Goal: Use online tool/utility: Utilize a website feature to perform a specific function

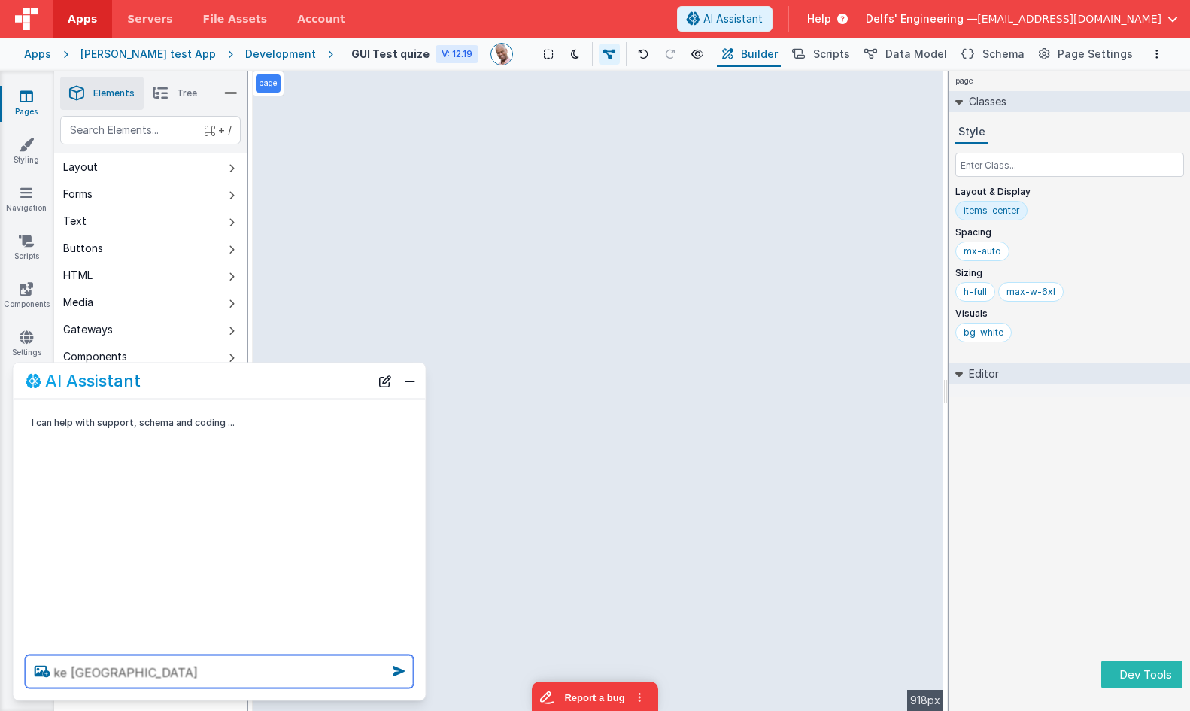
type textarea "ke [GEOGRAPHIC_DATA]"
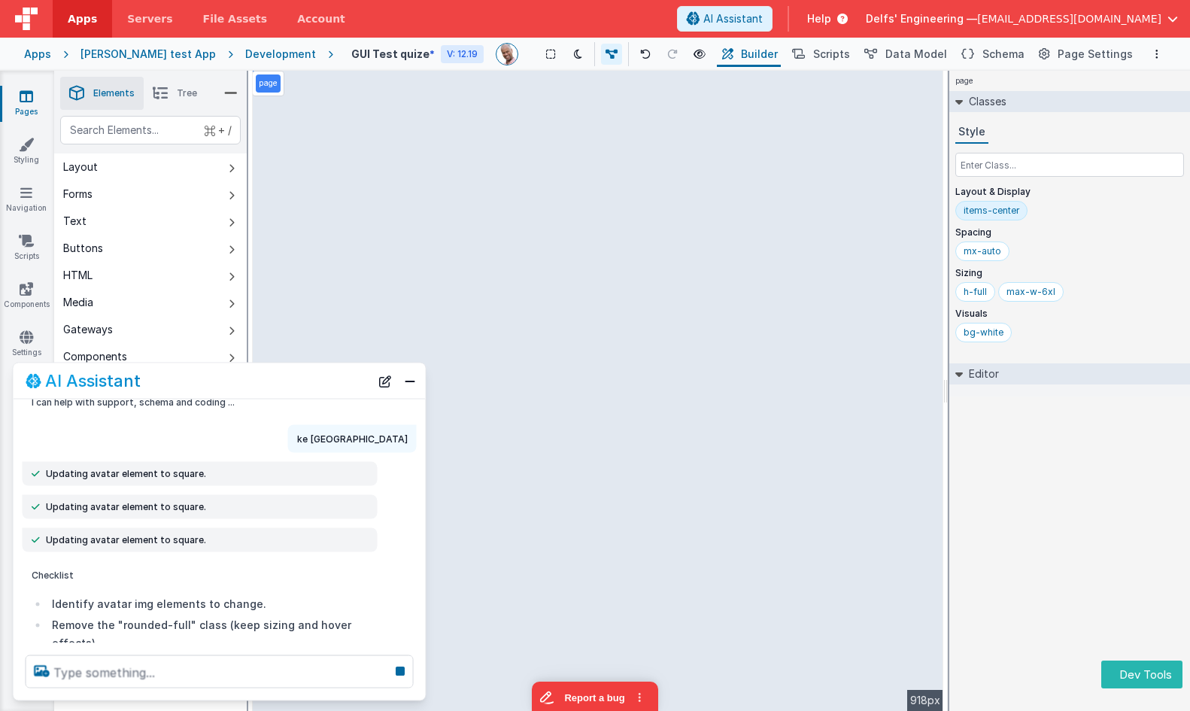
scroll to position [59, 0]
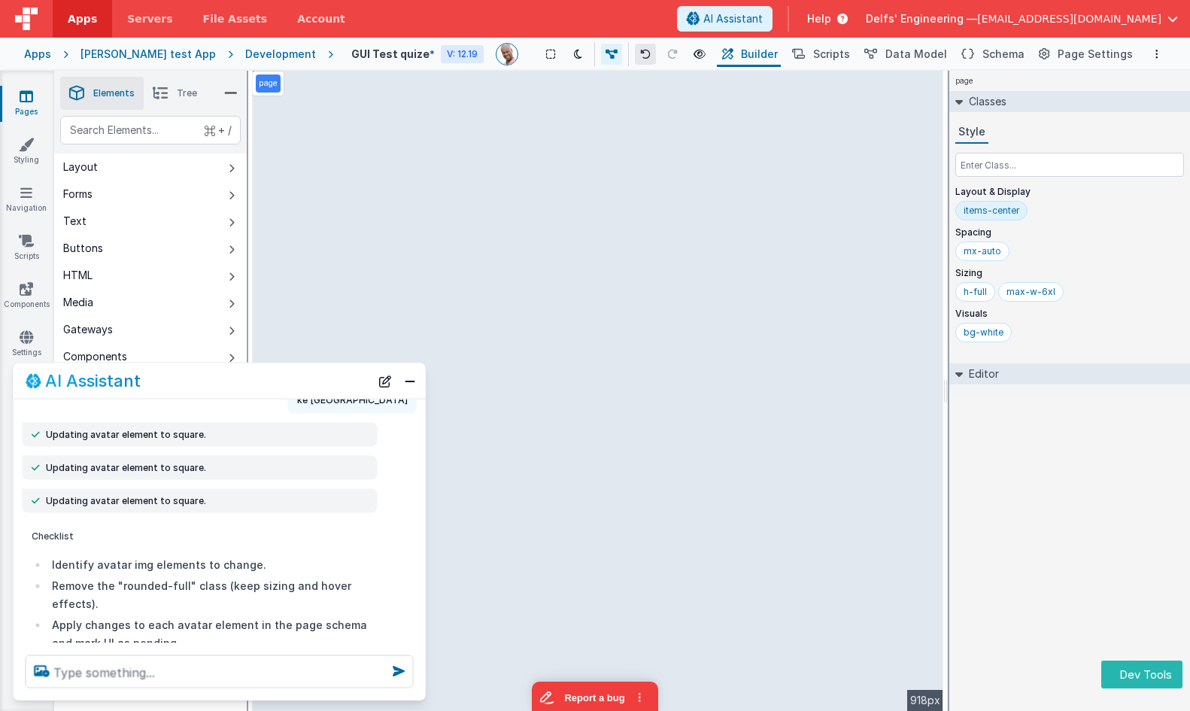
click at [641, 51] on button at bounding box center [645, 54] width 21 height 21
click at [640, 52] on icon at bounding box center [645, 54] width 11 height 11
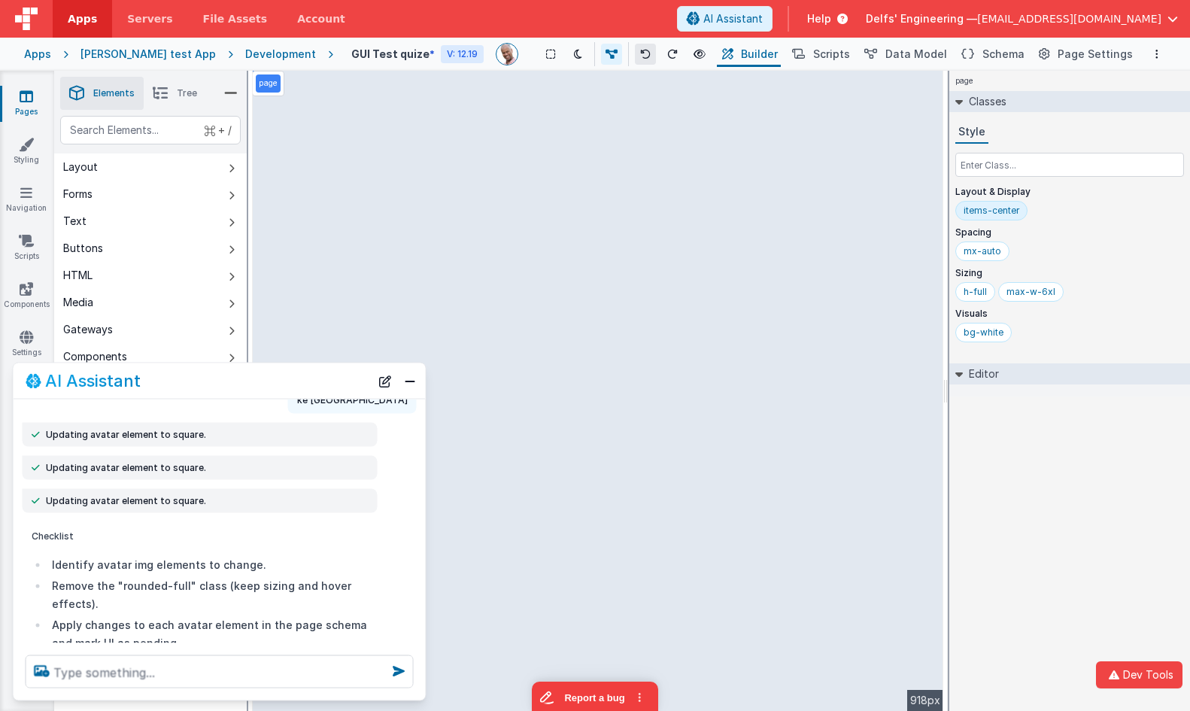
click at [640, 52] on icon at bounding box center [645, 54] width 11 height 11
drag, startPoint x: 203, startPoint y: 604, endPoint x: 218, endPoint y: 590, distance: 20.2
click at [208, 603] on li "Remove the "rounded-full" class (keep sizing and hover effects)." at bounding box center [208, 594] width 320 height 36
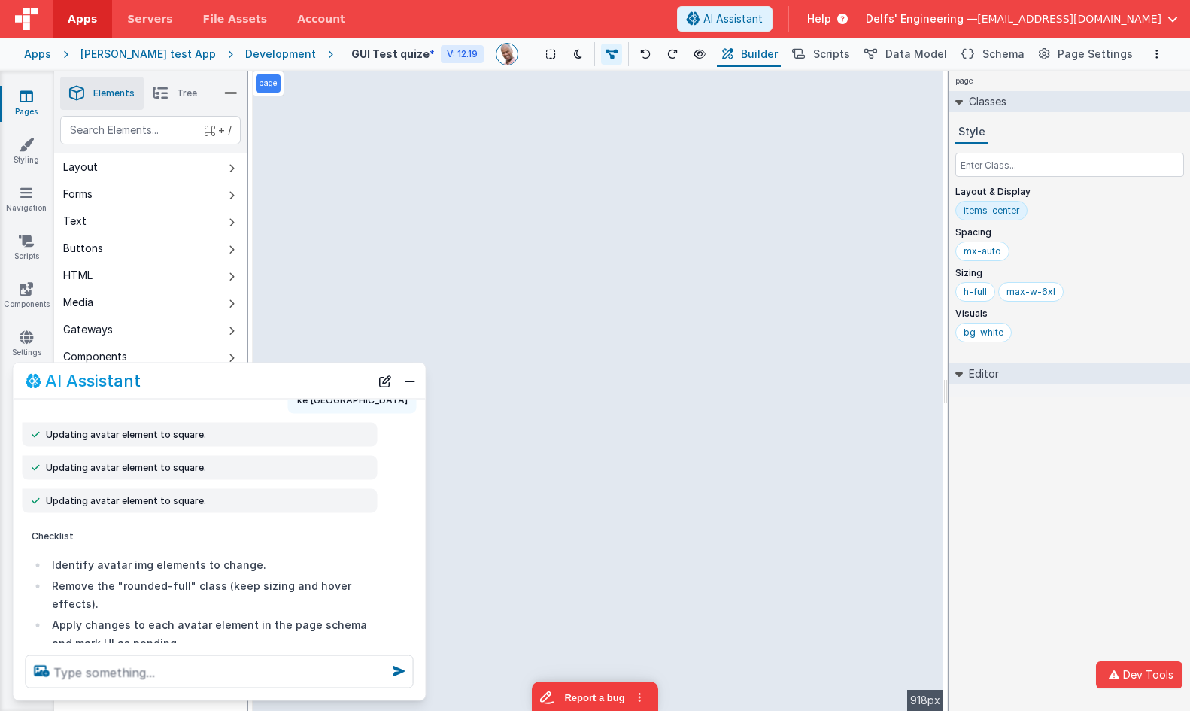
scroll to position [0, 0]
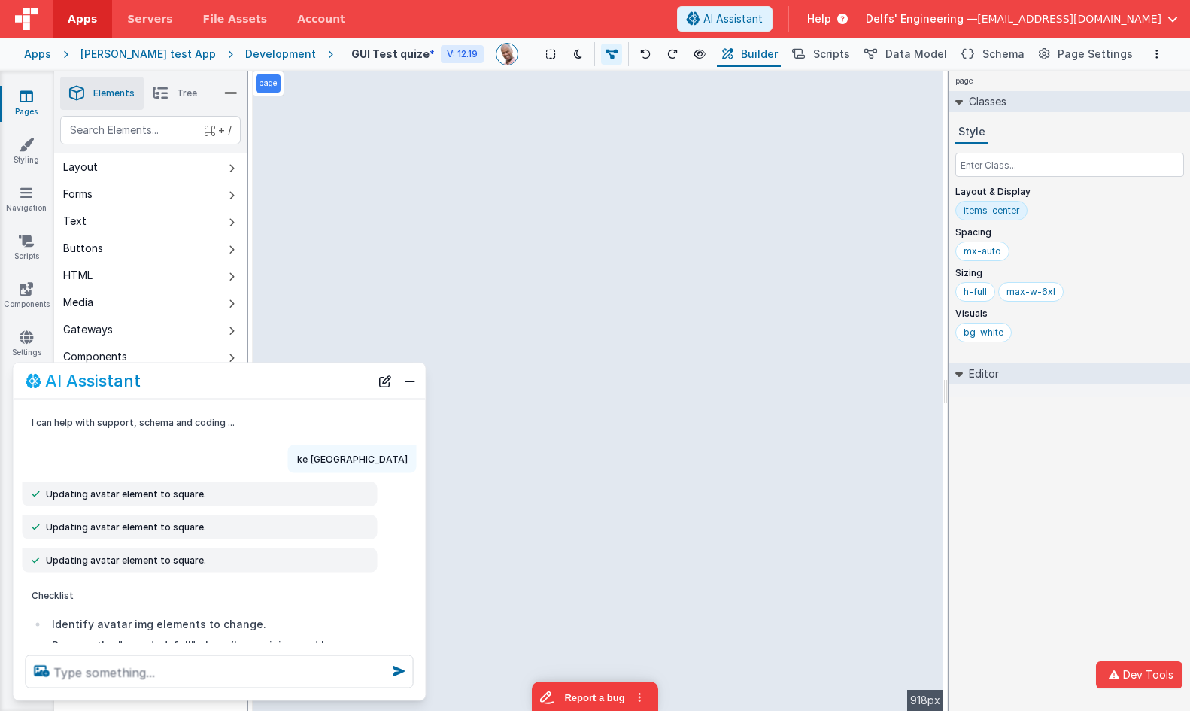
drag, startPoint x: 381, startPoint y: 382, endPoint x: 327, endPoint y: 454, distance: 89.7
click at [381, 382] on button "New Chat" at bounding box center [385, 380] width 21 height 21
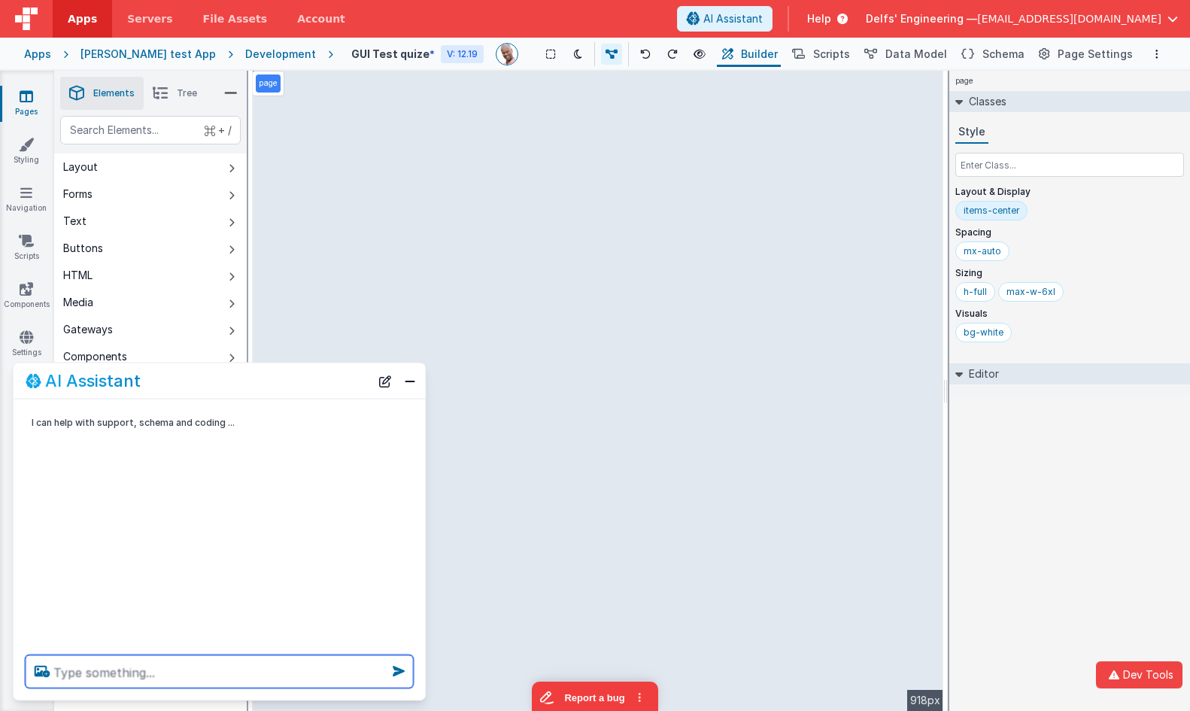
click at [238, 672] on textarea at bounding box center [220, 671] width 388 height 33
type textarea "make avatars square"
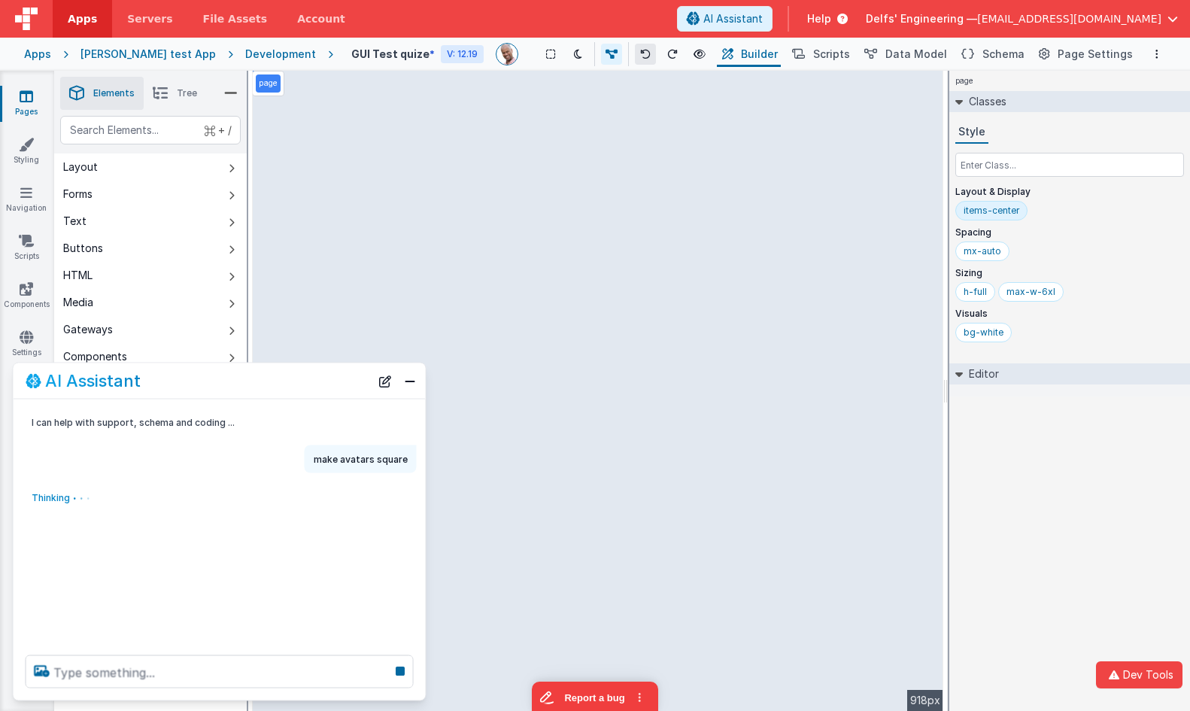
click at [640, 56] on icon at bounding box center [645, 54] width 11 height 11
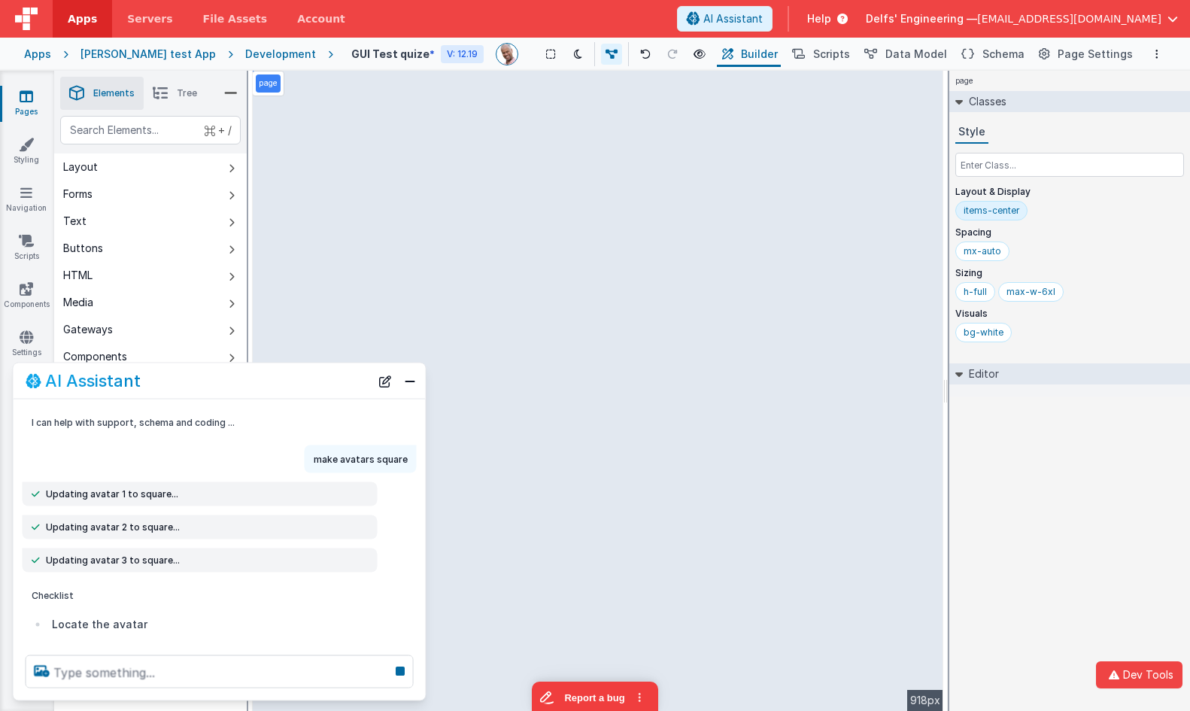
scroll to position [53, 0]
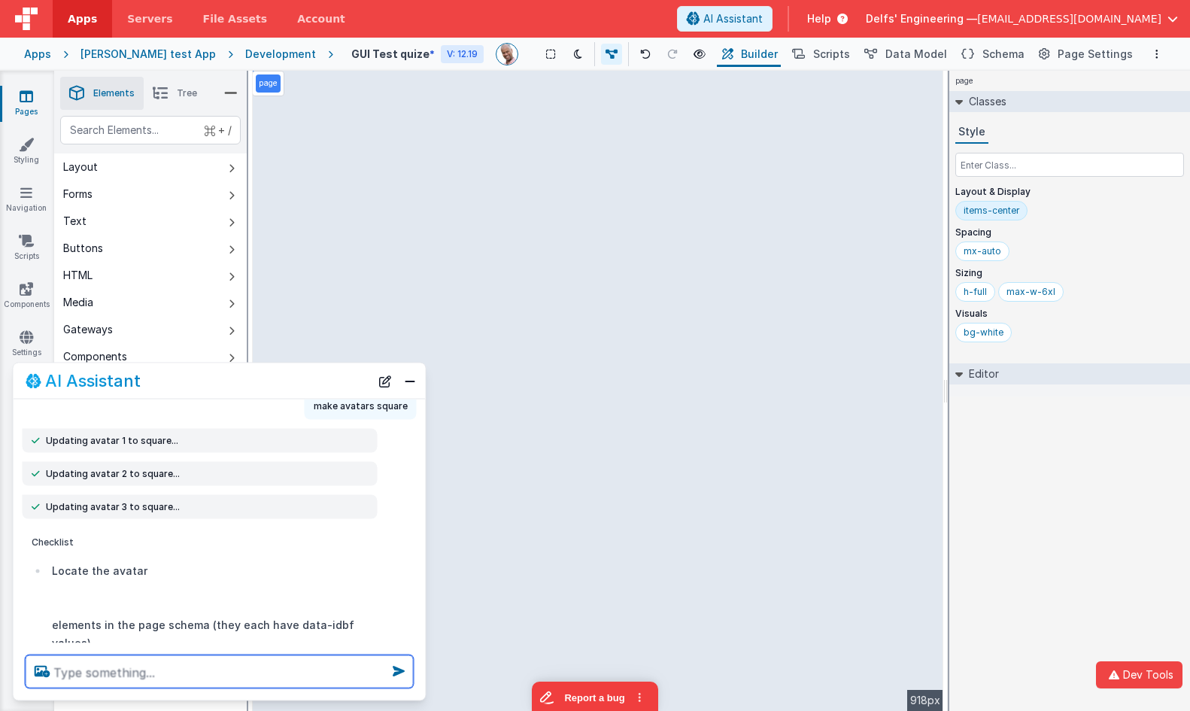
click at [118, 669] on textarea at bounding box center [220, 671] width 388 height 33
click at [118, 670] on textarea at bounding box center [220, 671] width 388 height 33
type textarea "hmm revert"
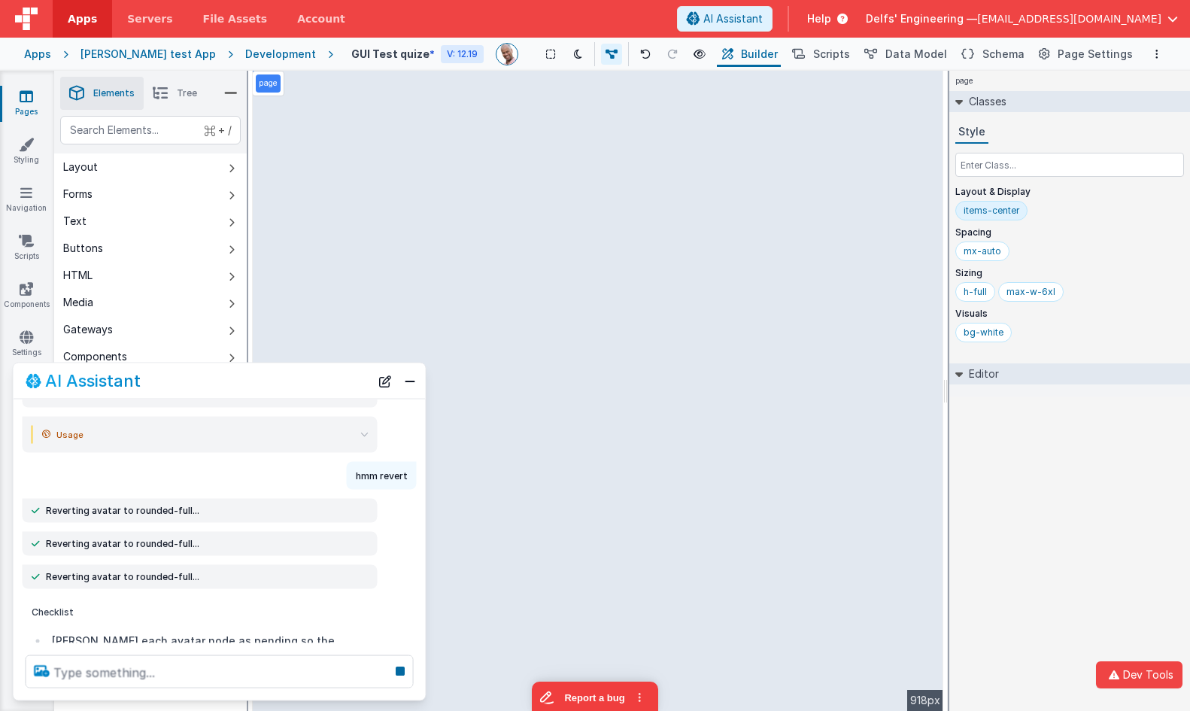
scroll to position [974, 0]
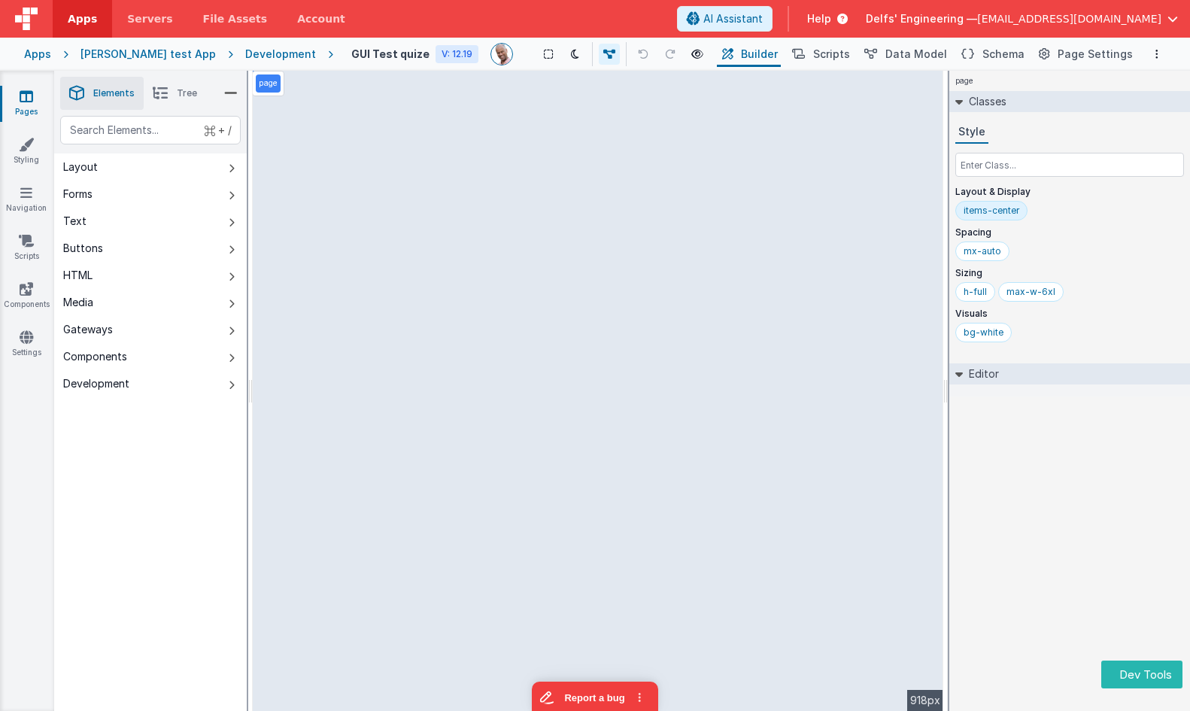
click at [245, 54] on div "Development" at bounding box center [280, 54] width 71 height 15
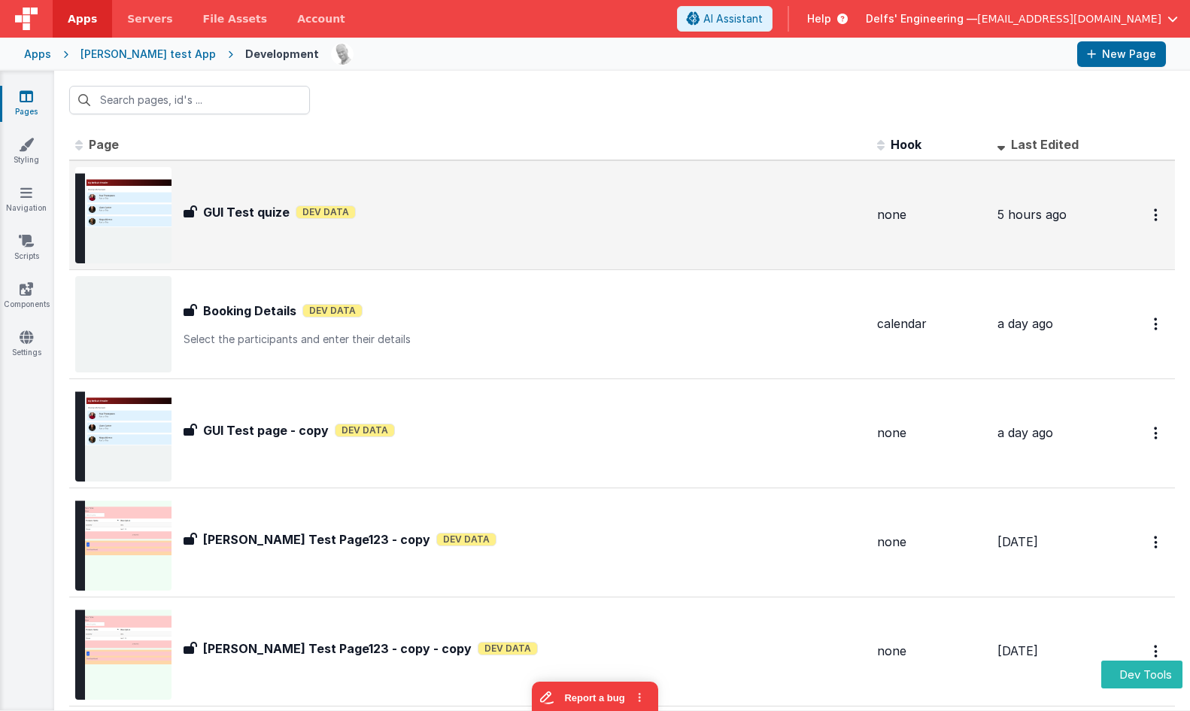
click at [390, 216] on div "GUI Test quize Dev Data" at bounding box center [524, 212] width 681 height 18
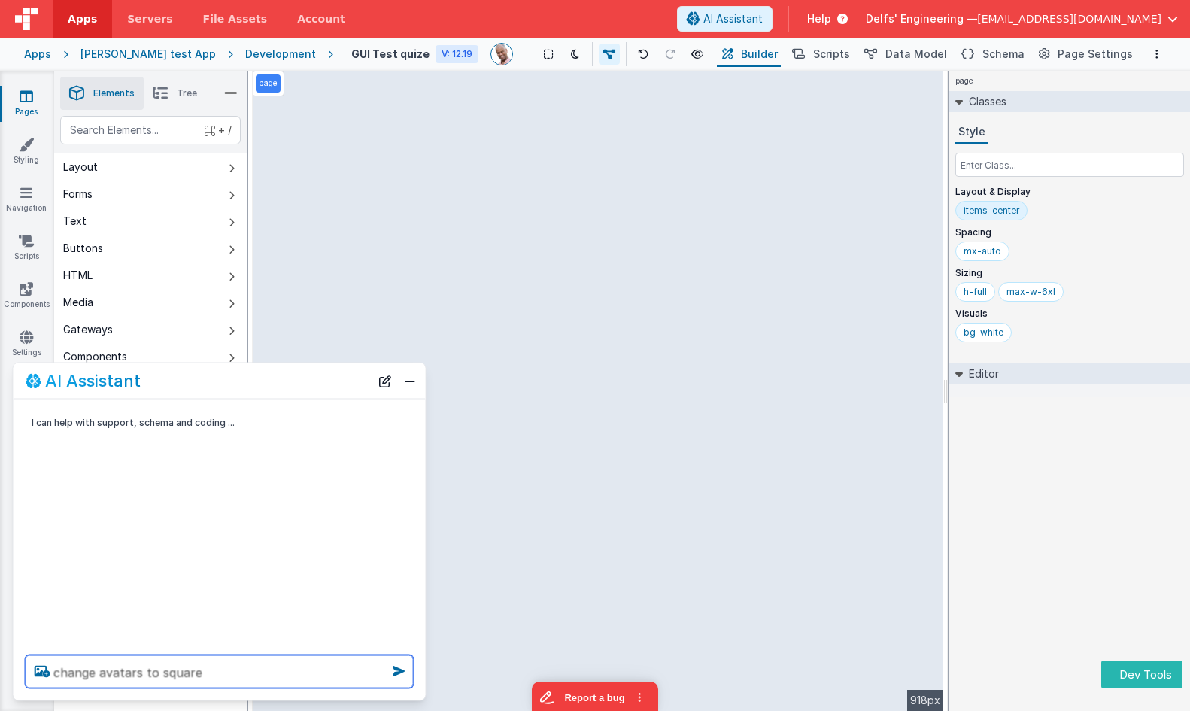
type textarea "change avatars to square"
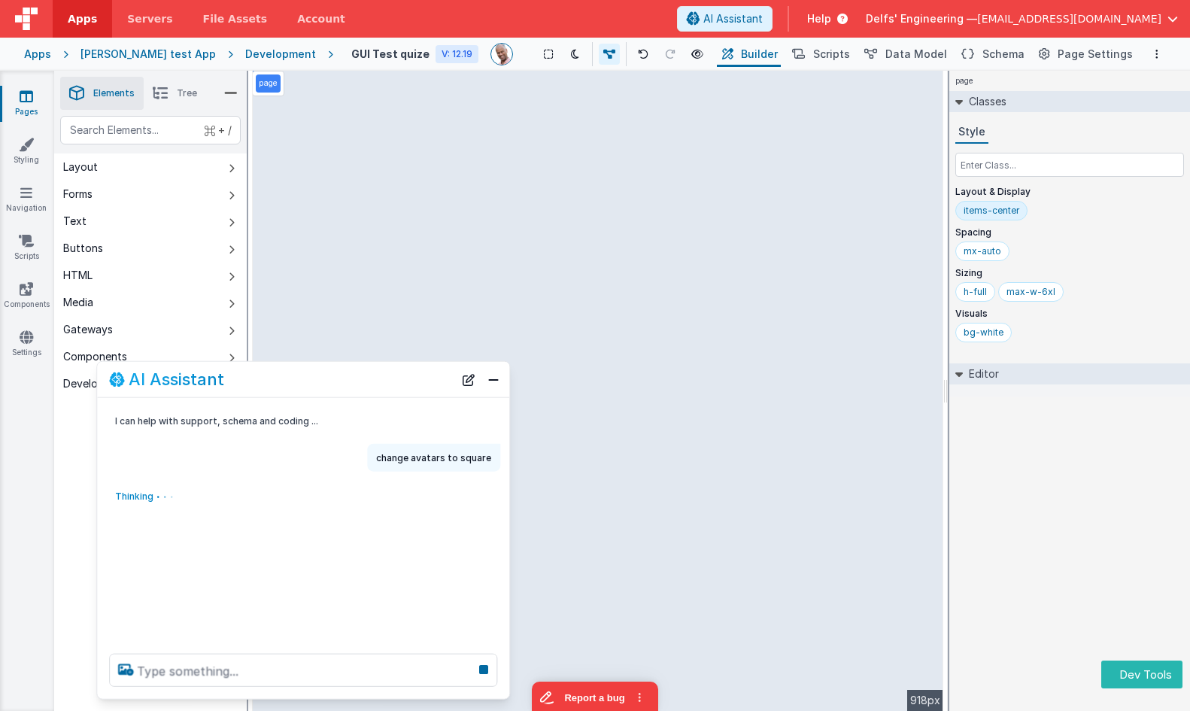
drag, startPoint x: 201, startPoint y: 378, endPoint x: 272, endPoint y: 380, distance: 70.7
click at [272, 380] on div "AI Assistant" at bounding box center [281, 379] width 345 height 18
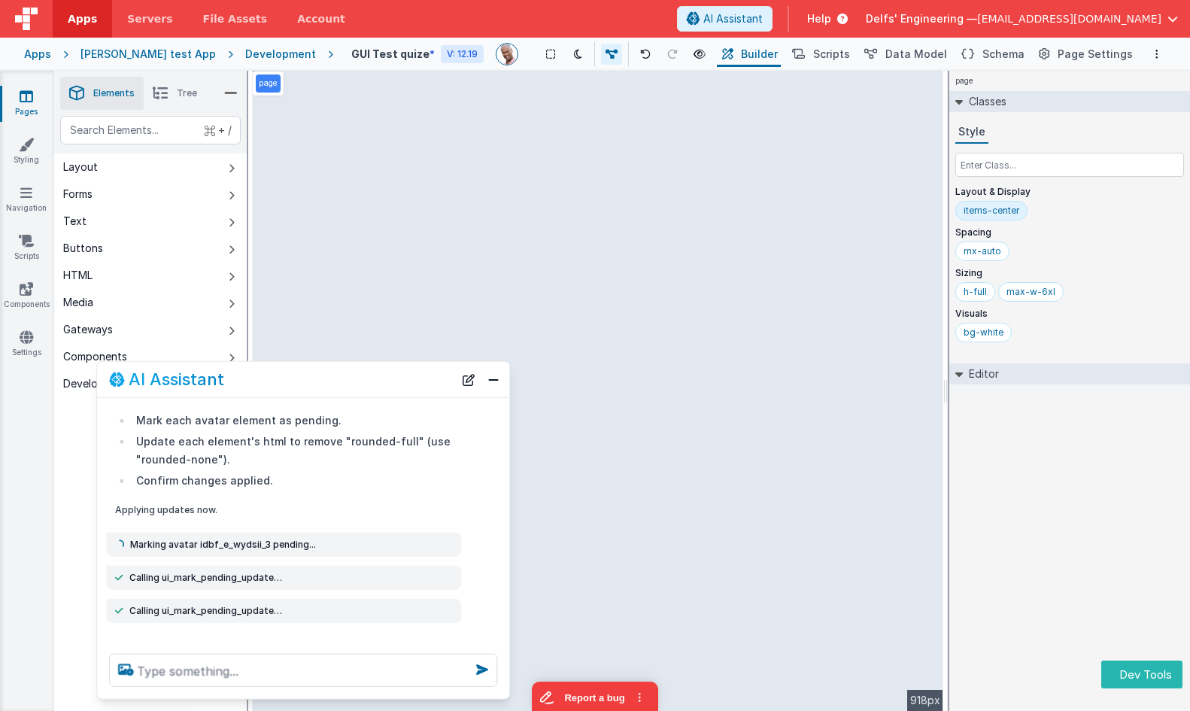
scroll to position [105, 0]
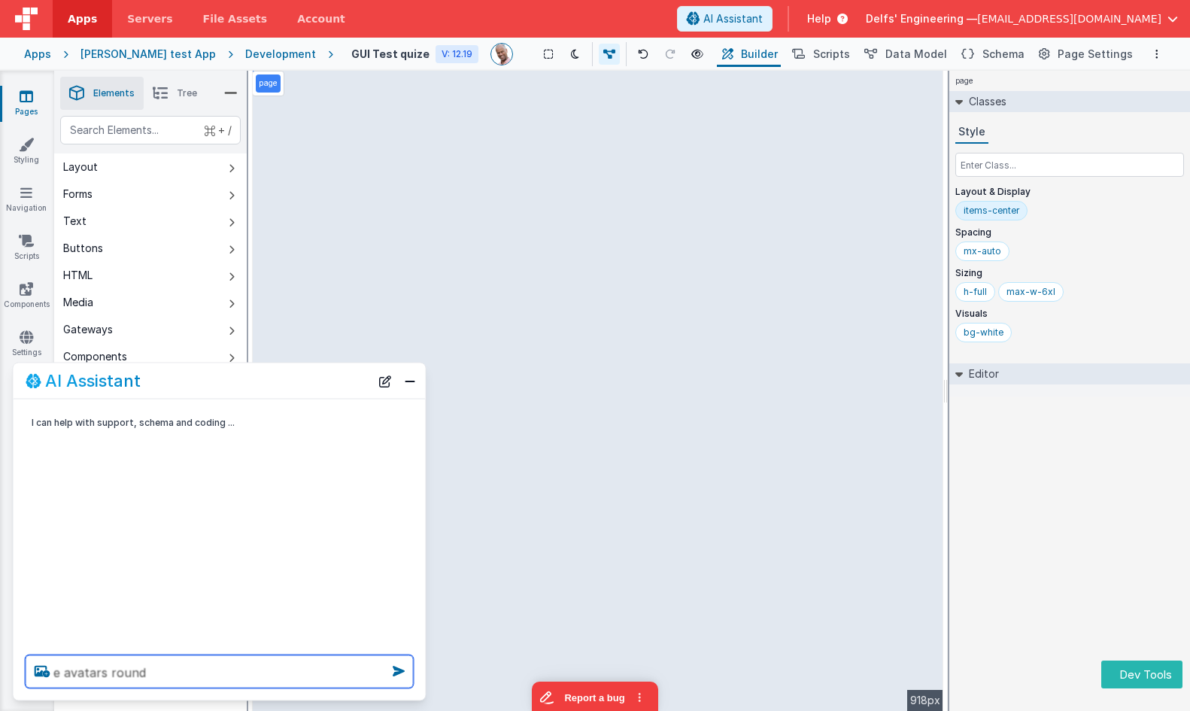
type textarea "e avatars round"
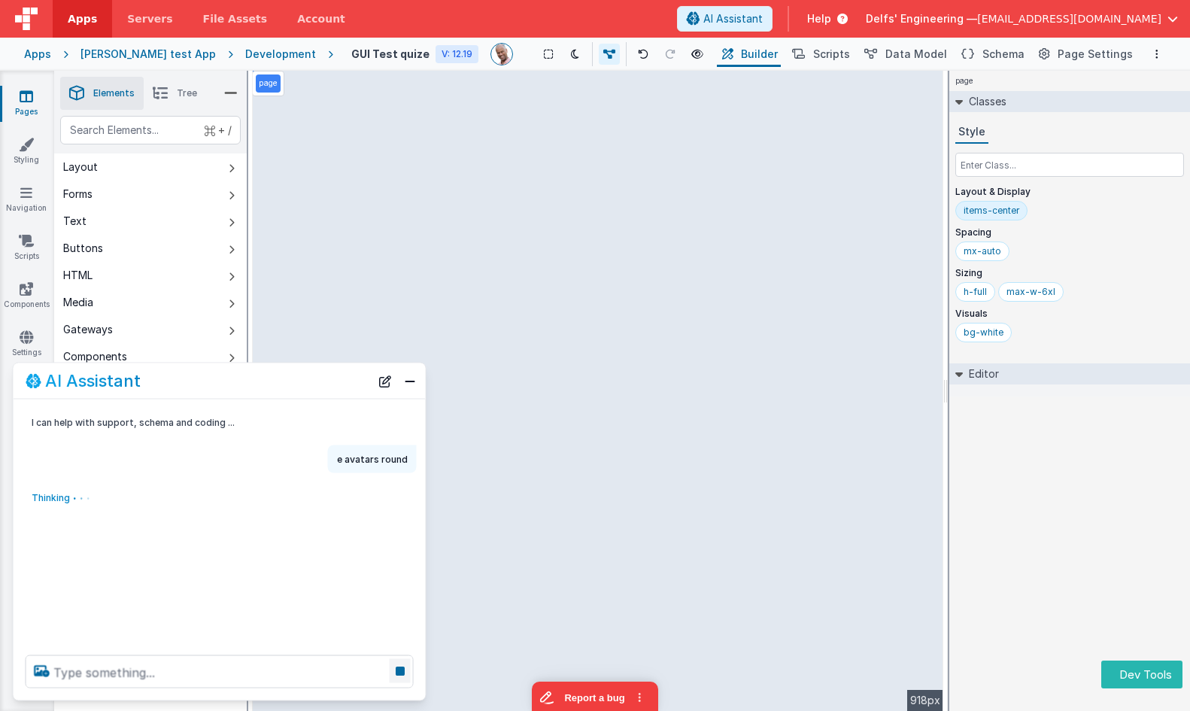
click at [402, 671] on icon at bounding box center [400, 671] width 21 height 24
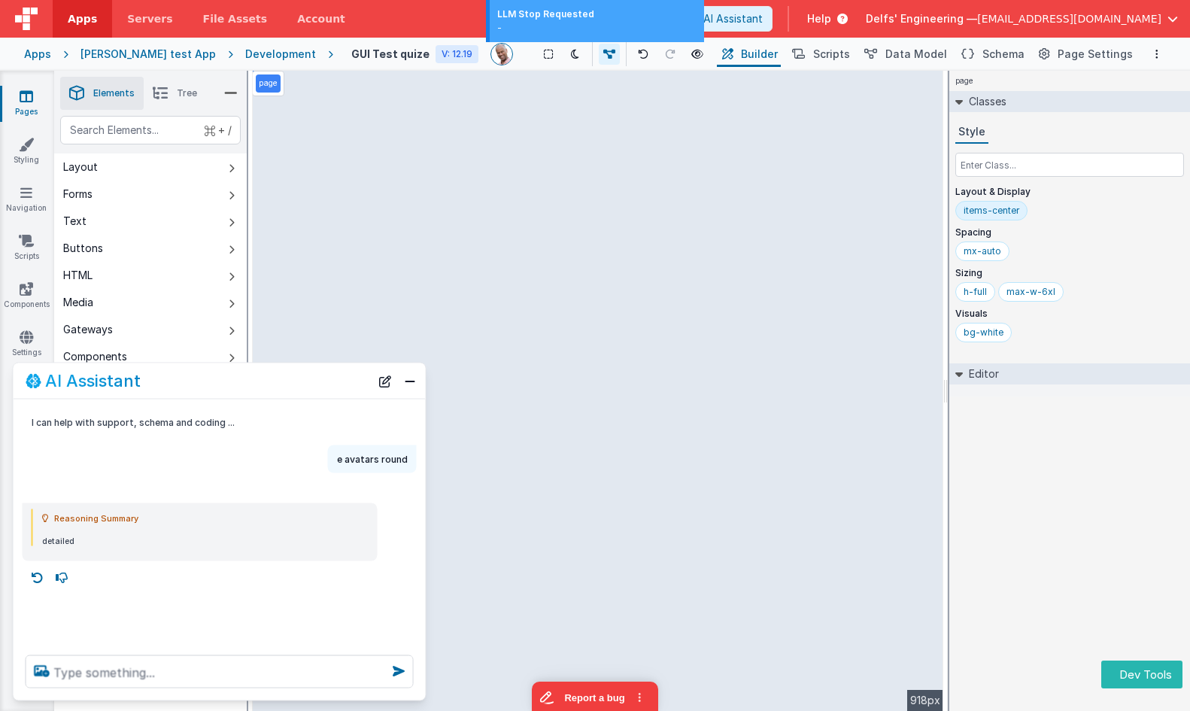
click at [352, 672] on textarea at bounding box center [220, 671] width 388 height 33
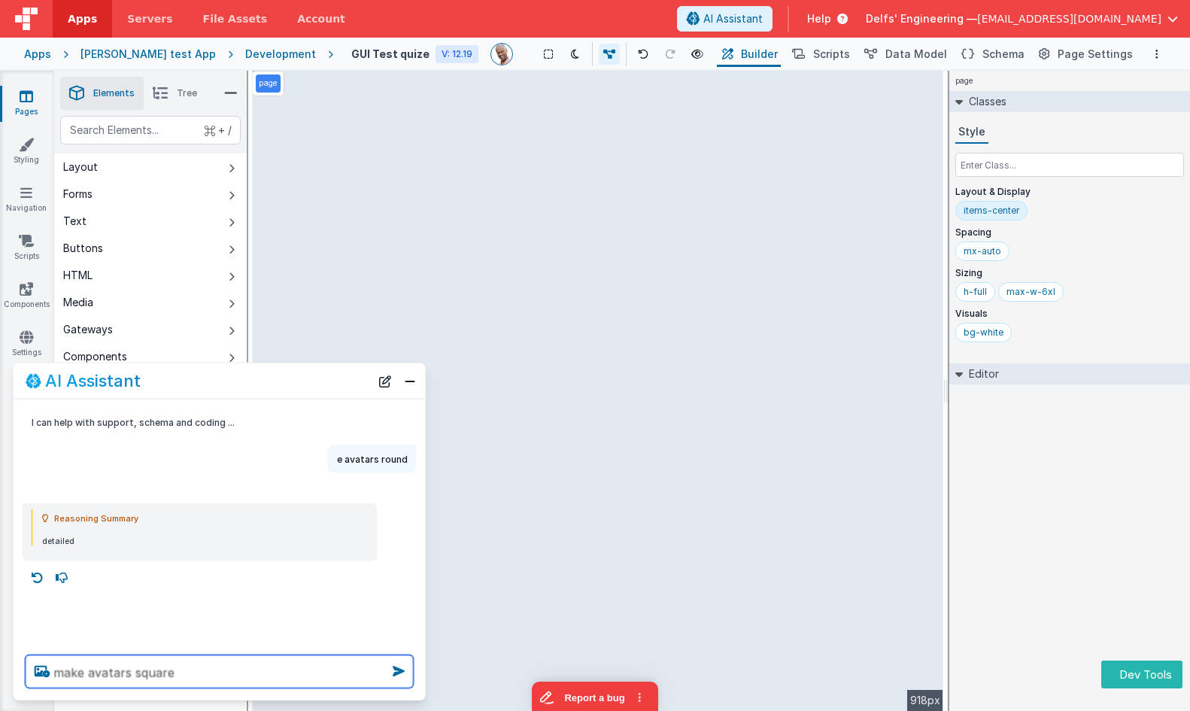
type textarea "make avatars square"
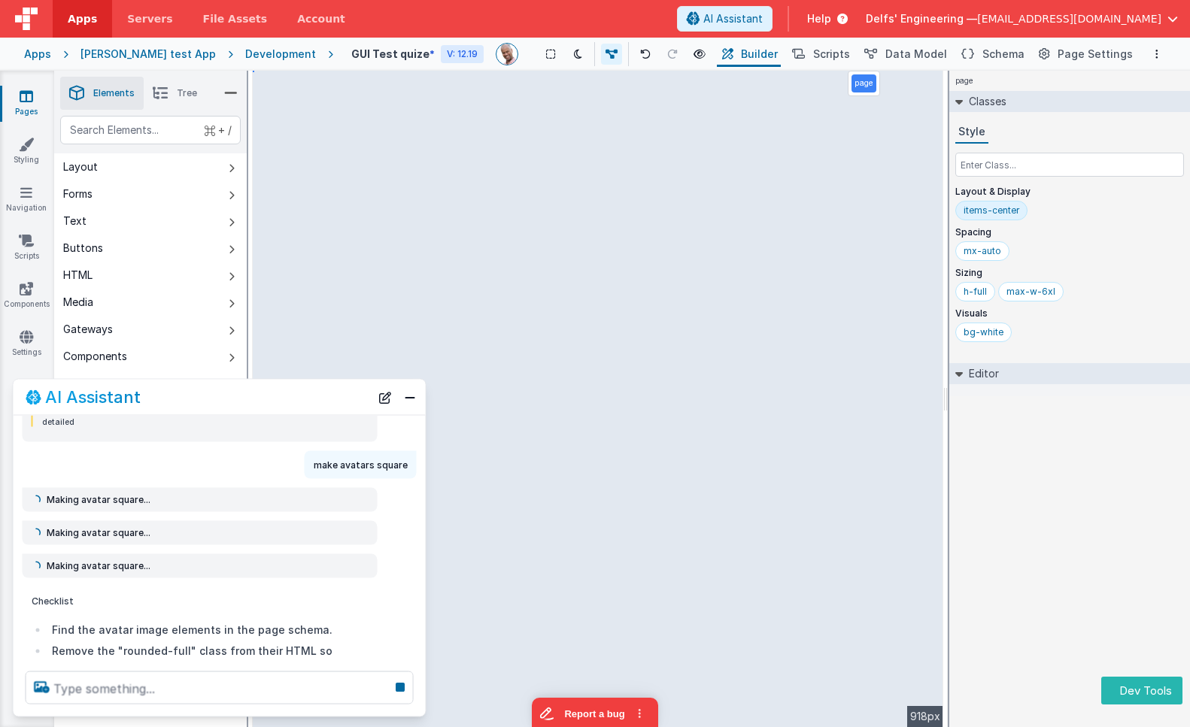
scroll to position [145, 0]
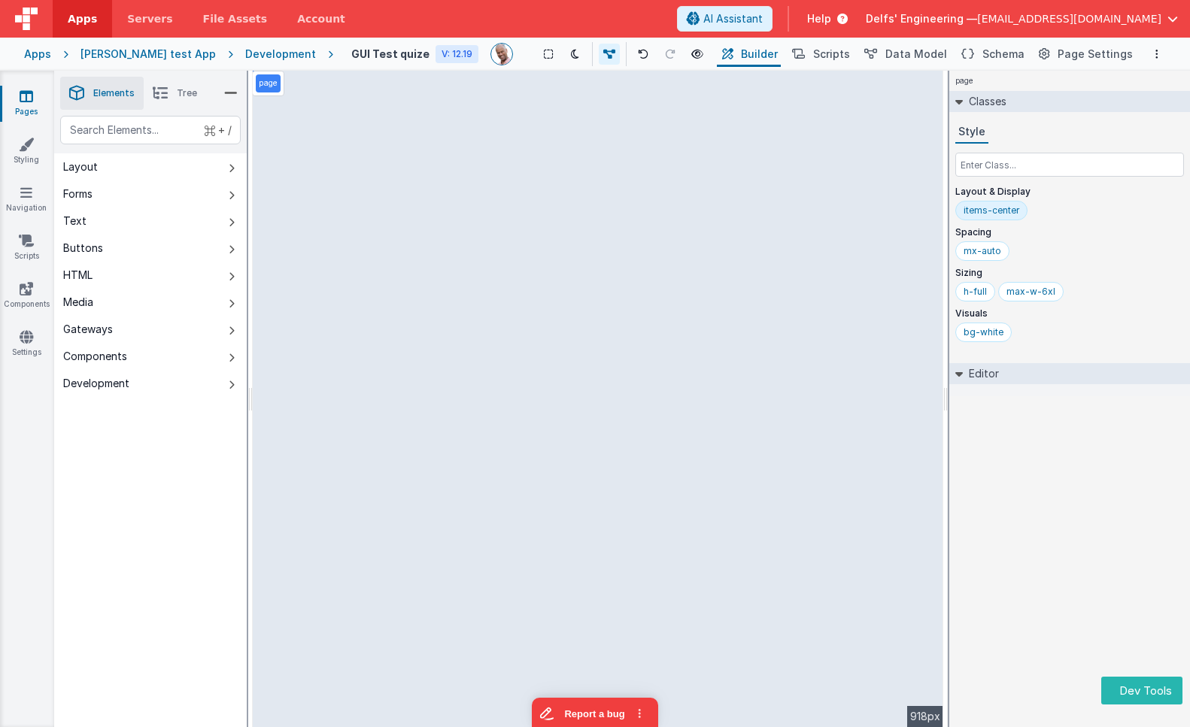
click at [1137, 338] on div "bg-white" at bounding box center [1069, 336] width 229 height 26
click at [763, 26] on span "AI Assistant" at bounding box center [732, 18] width 59 height 15
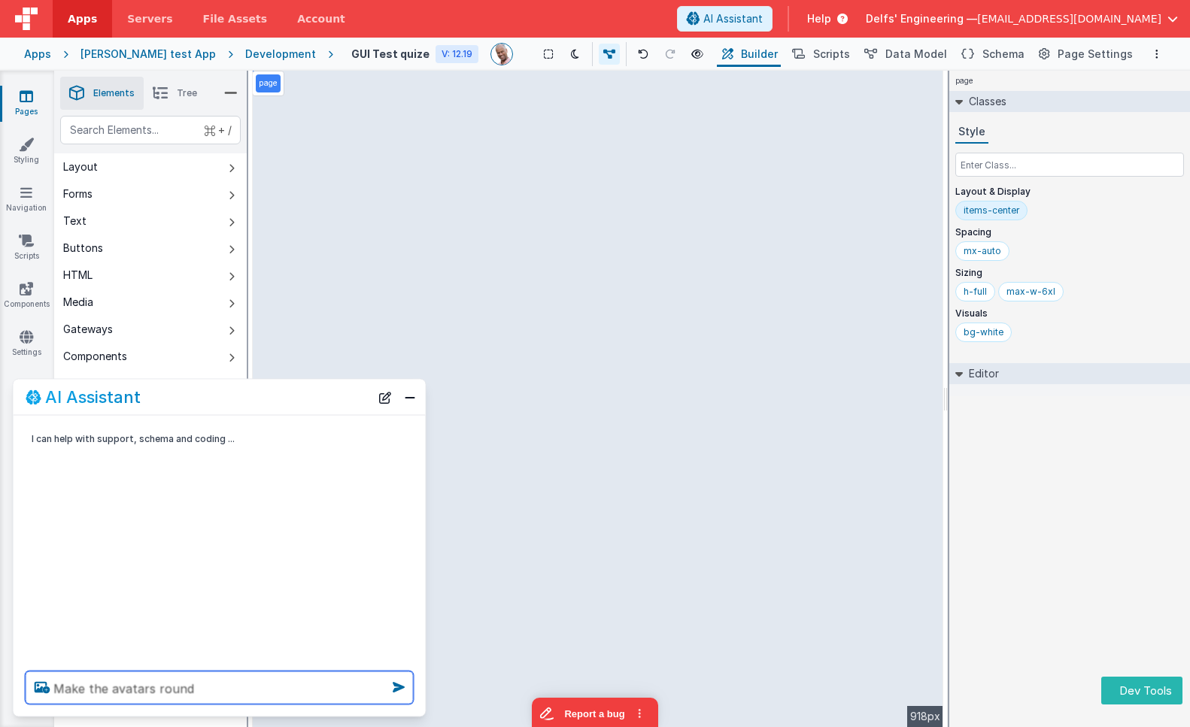
type textarea "Make the avatars round"
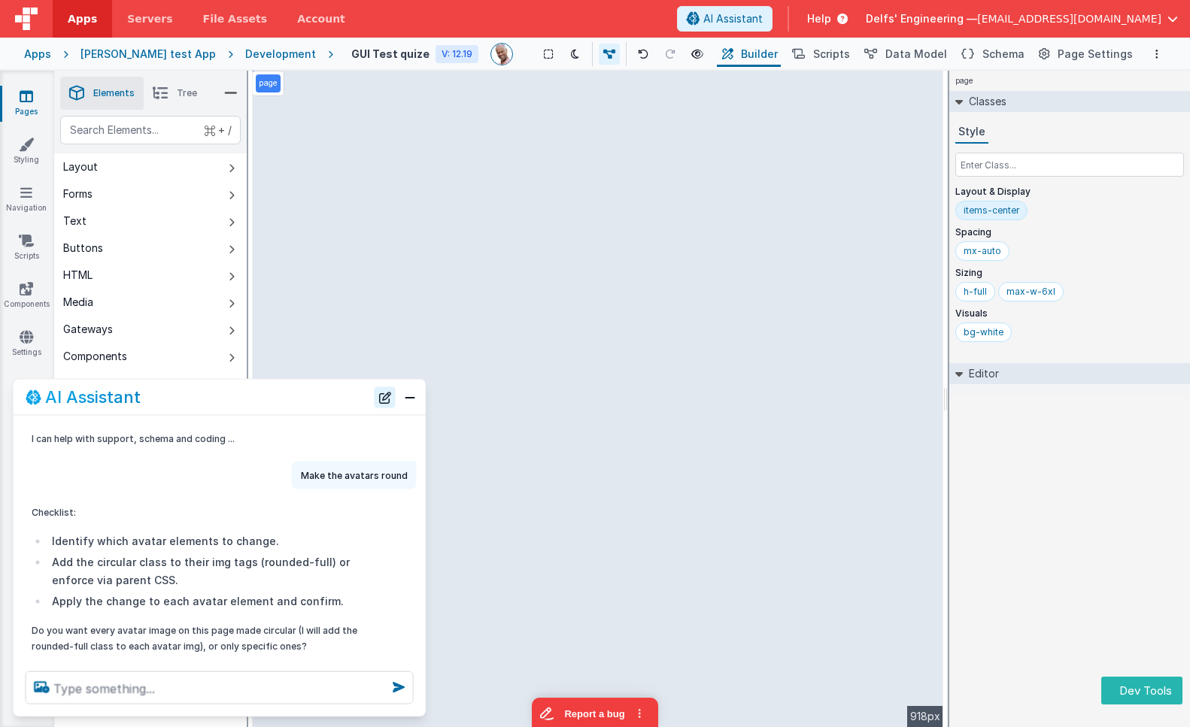
click at [383, 396] on button "New Chat" at bounding box center [385, 397] width 21 height 21
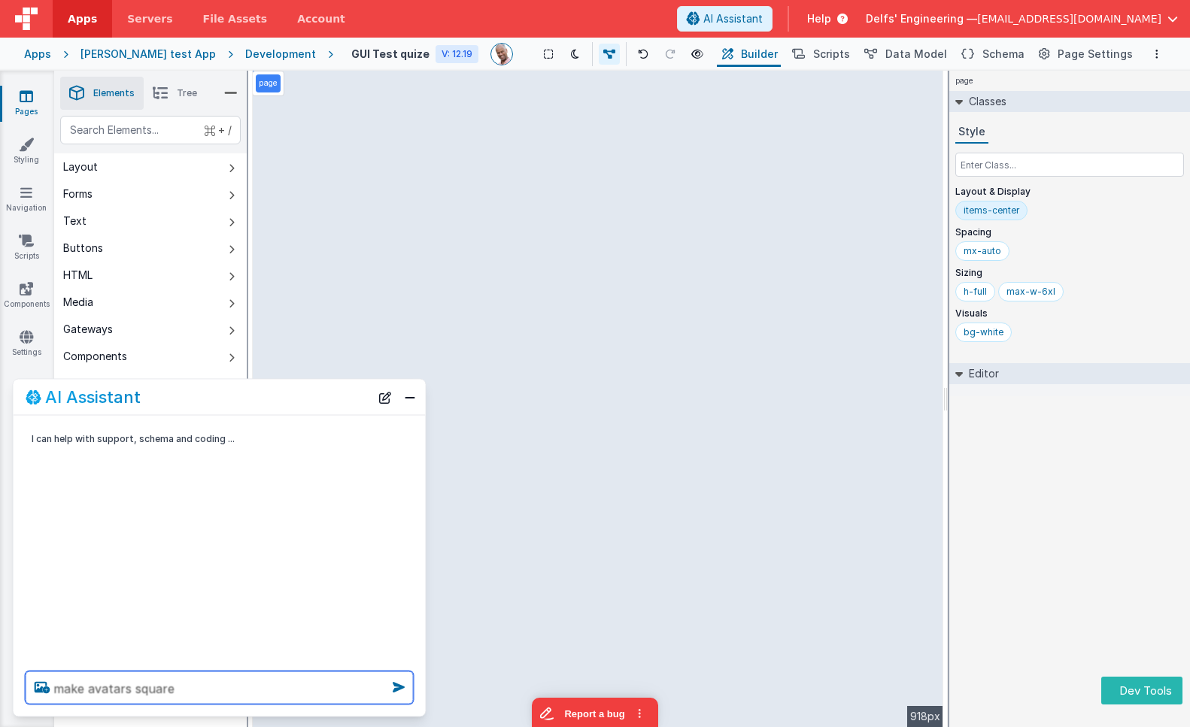
type textarea "make avatars square"
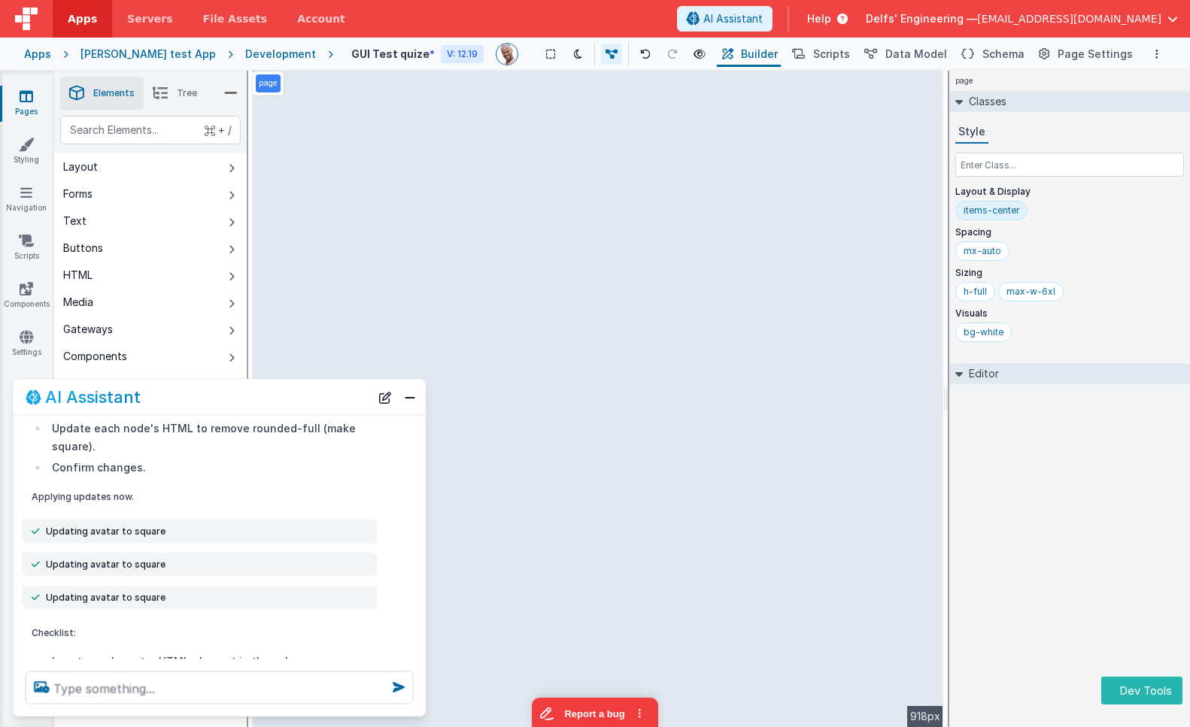
scroll to position [117, 0]
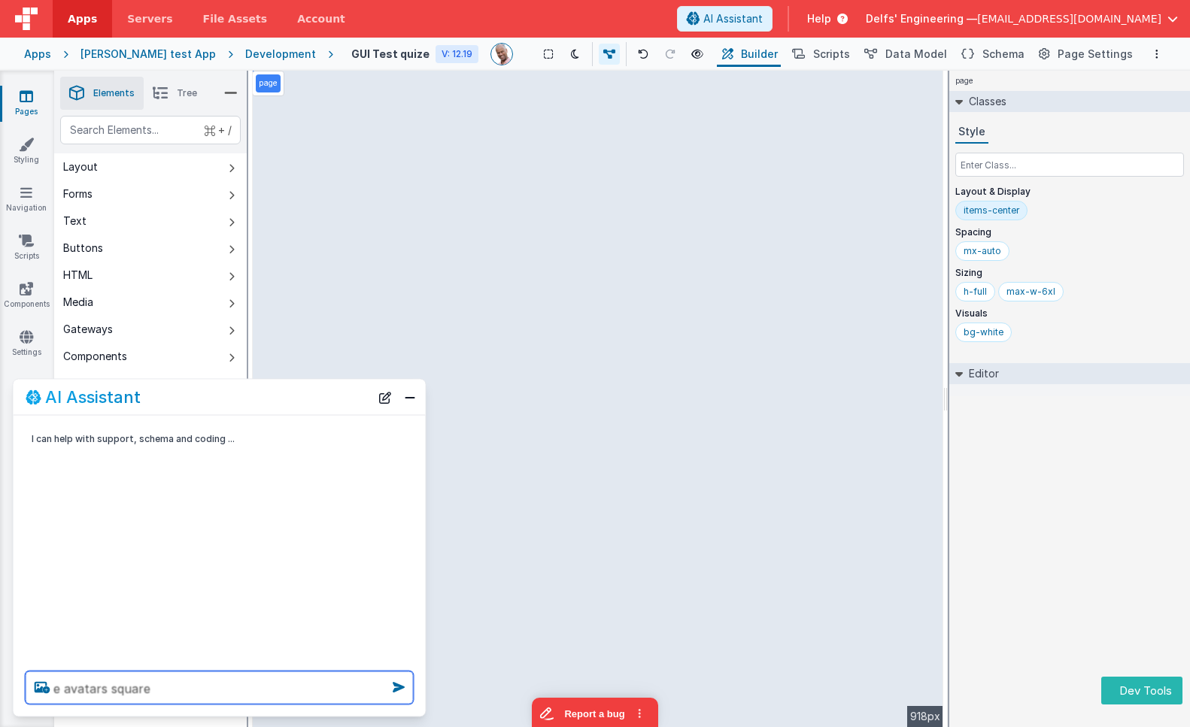
type textarea "e avatars square"
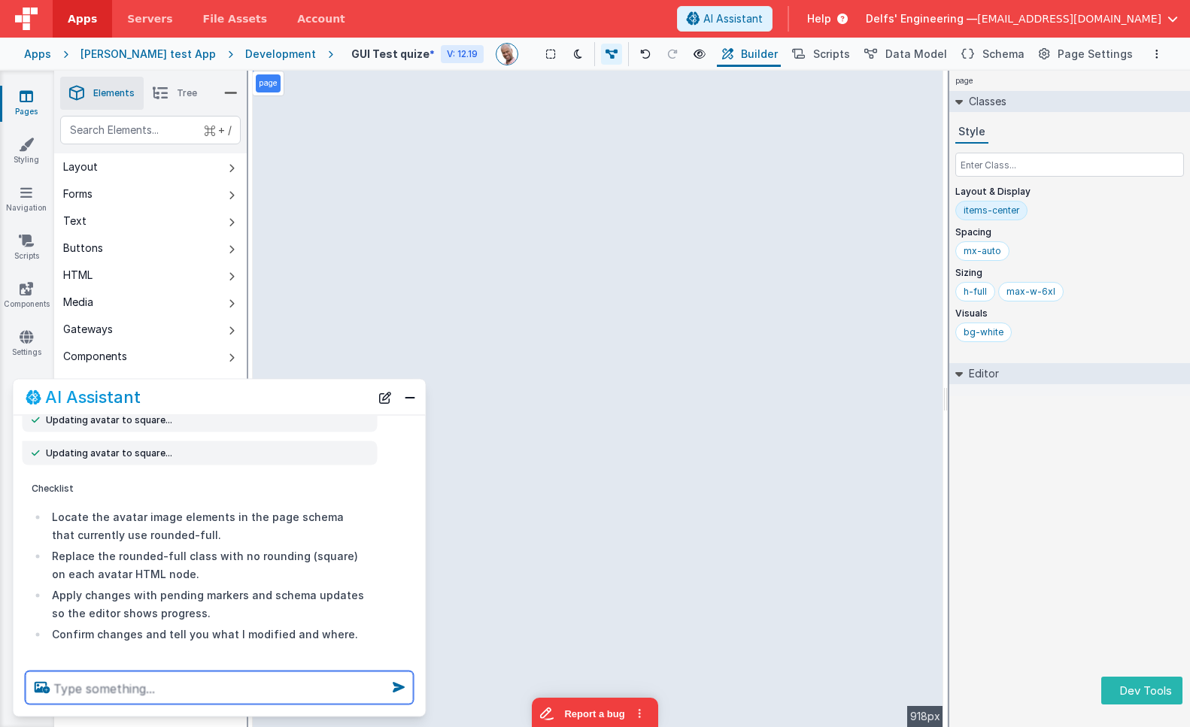
scroll to position [122, 0]
click at [640, 52] on icon at bounding box center [645, 54] width 11 height 11
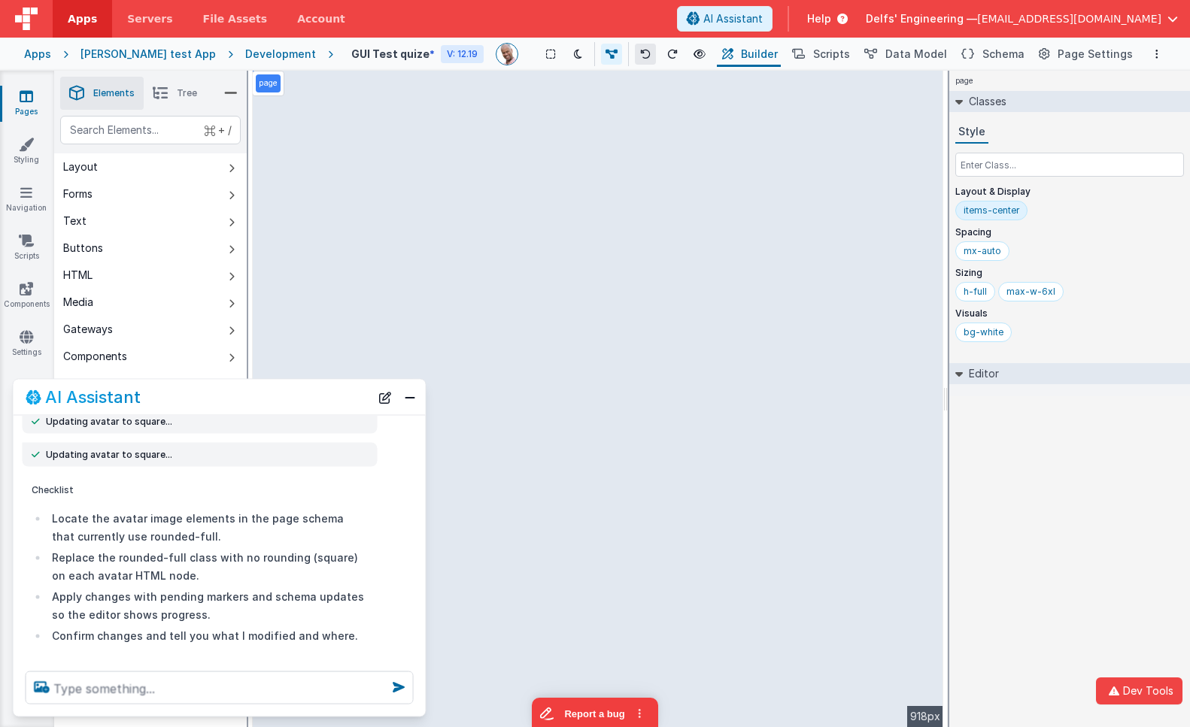
click at [640, 52] on icon at bounding box center [645, 54] width 11 height 11
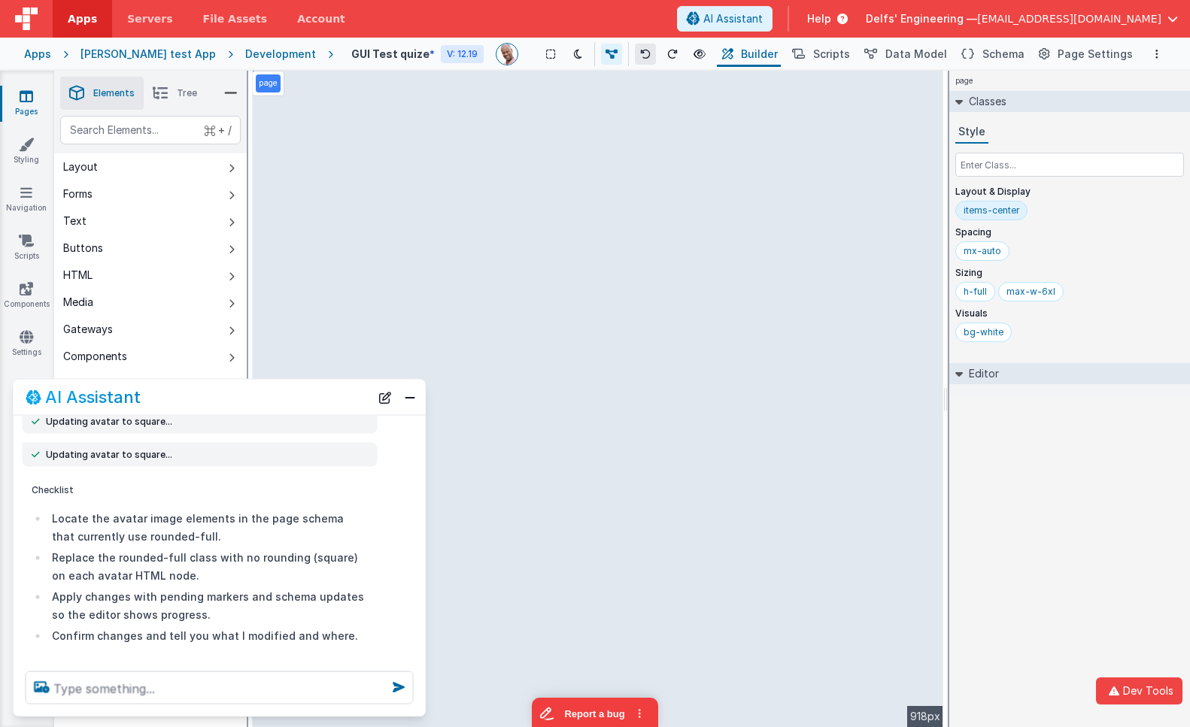
click at [640, 52] on icon at bounding box center [645, 54] width 11 height 11
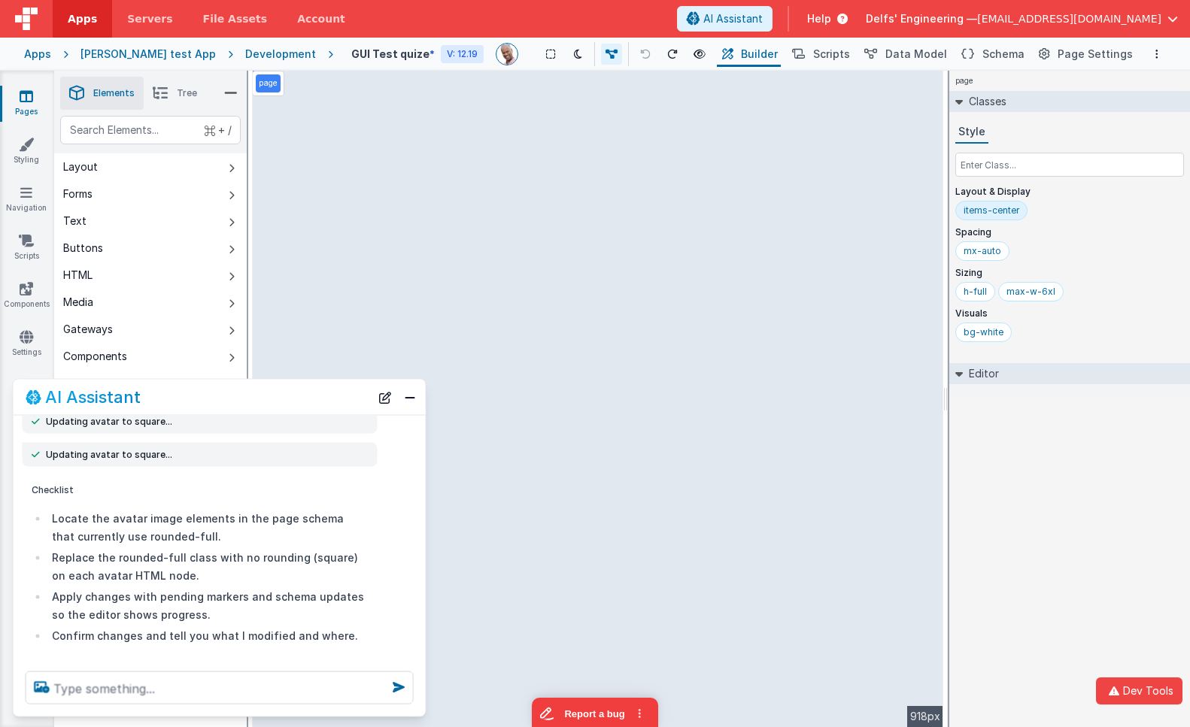
drag, startPoint x: 631, startPoint y: 52, endPoint x: 471, endPoint y: 120, distance: 173.9
click at [640, 52] on icon at bounding box center [645, 54] width 11 height 11
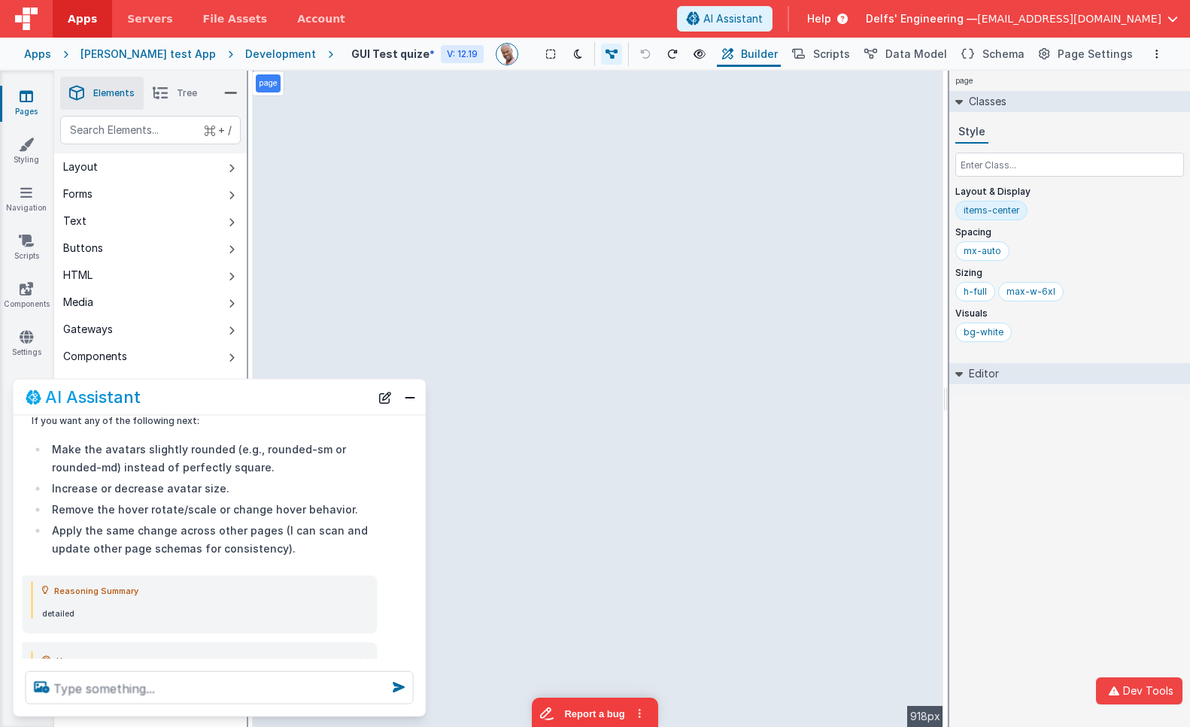
scroll to position [711, 0]
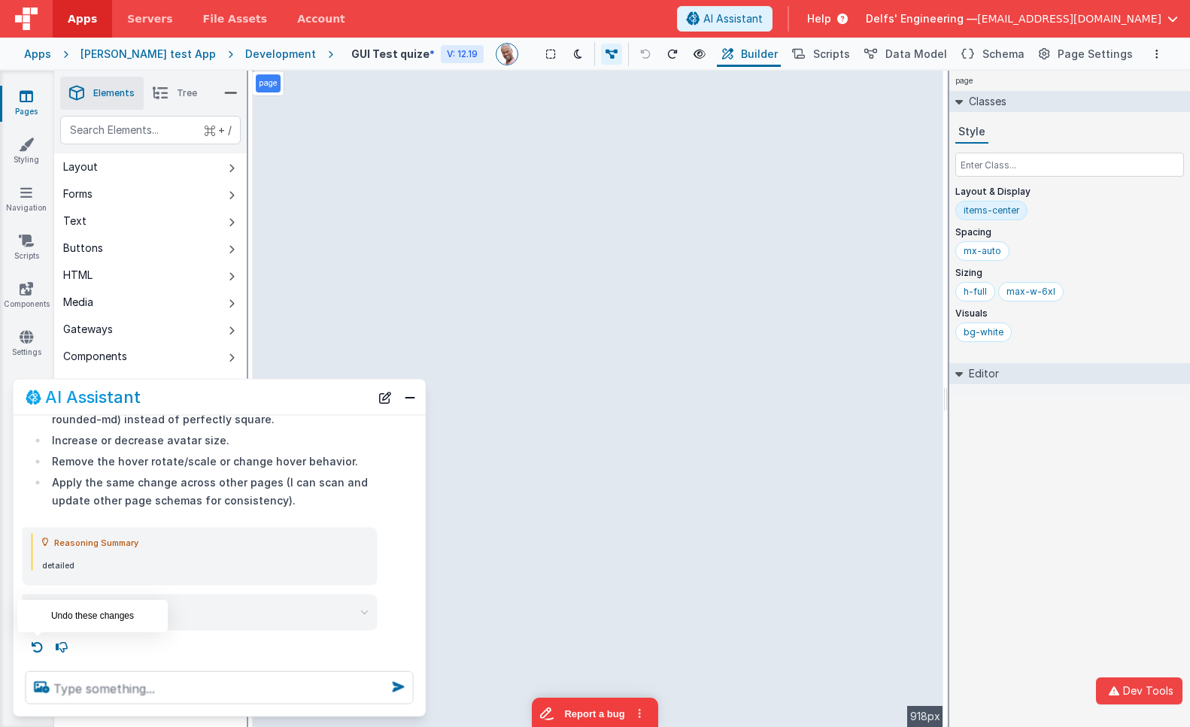
click at [38, 646] on icon at bounding box center [38, 647] width 24 height 24
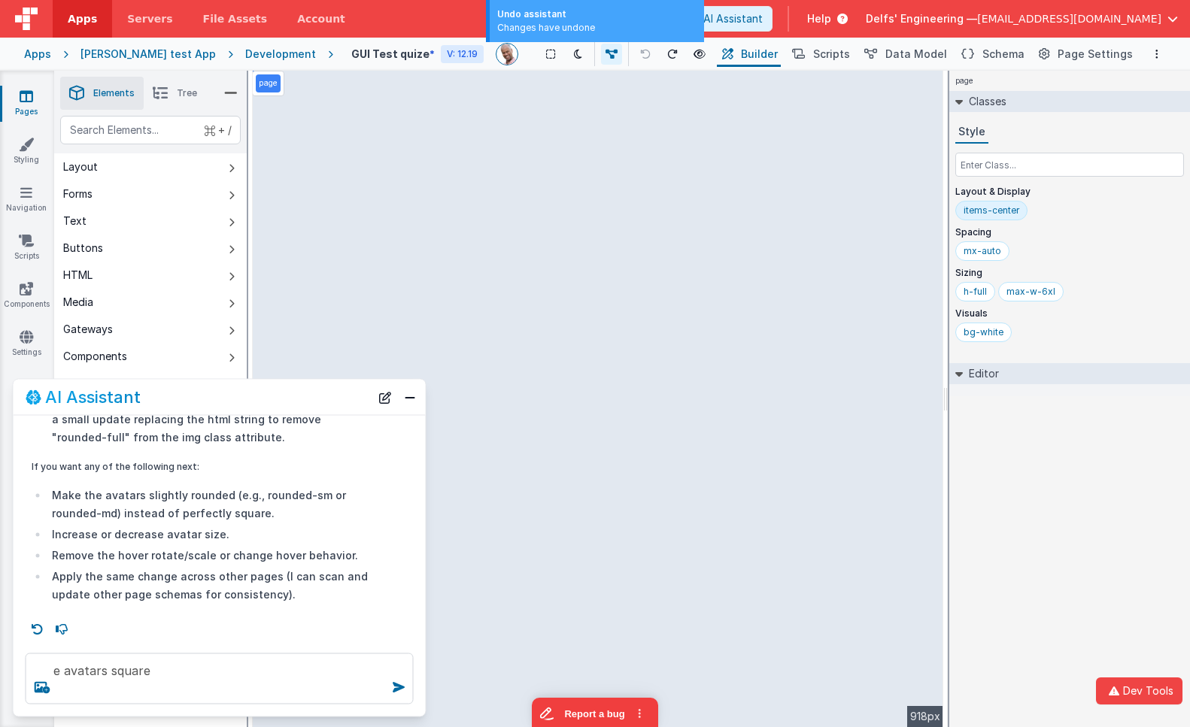
scroll to position [617, 0]
click at [44, 627] on icon at bounding box center [38, 629] width 24 height 24
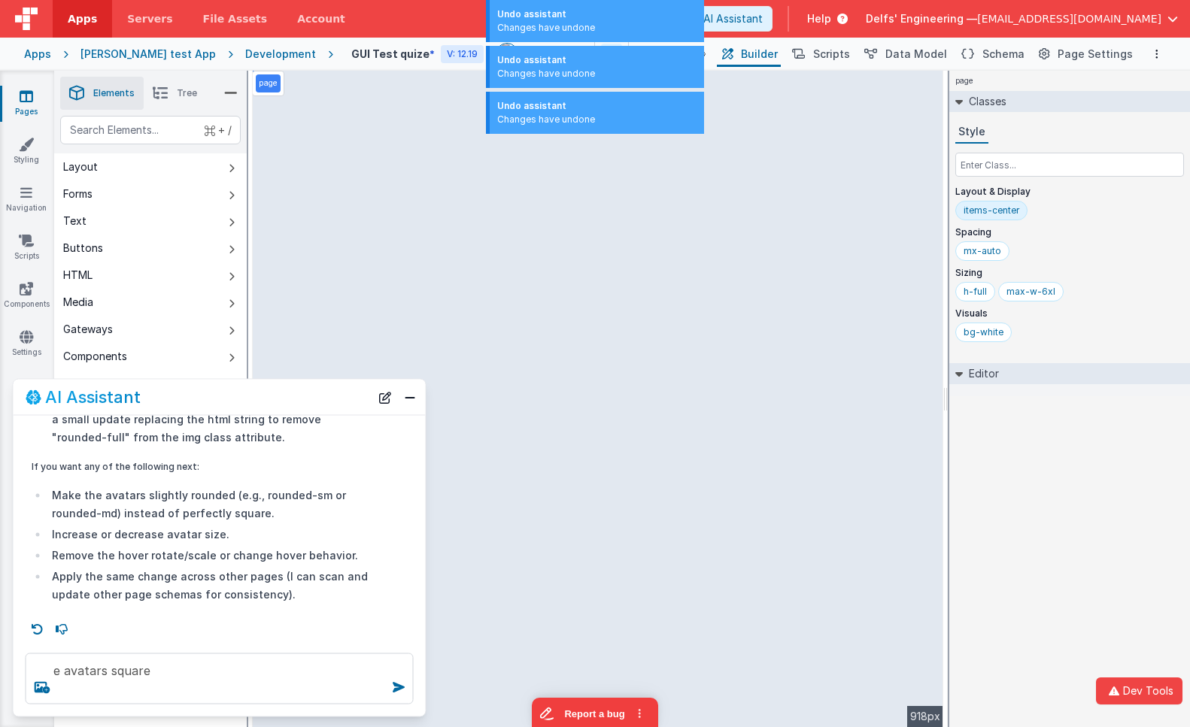
click at [43, 627] on icon at bounding box center [38, 629] width 24 height 24
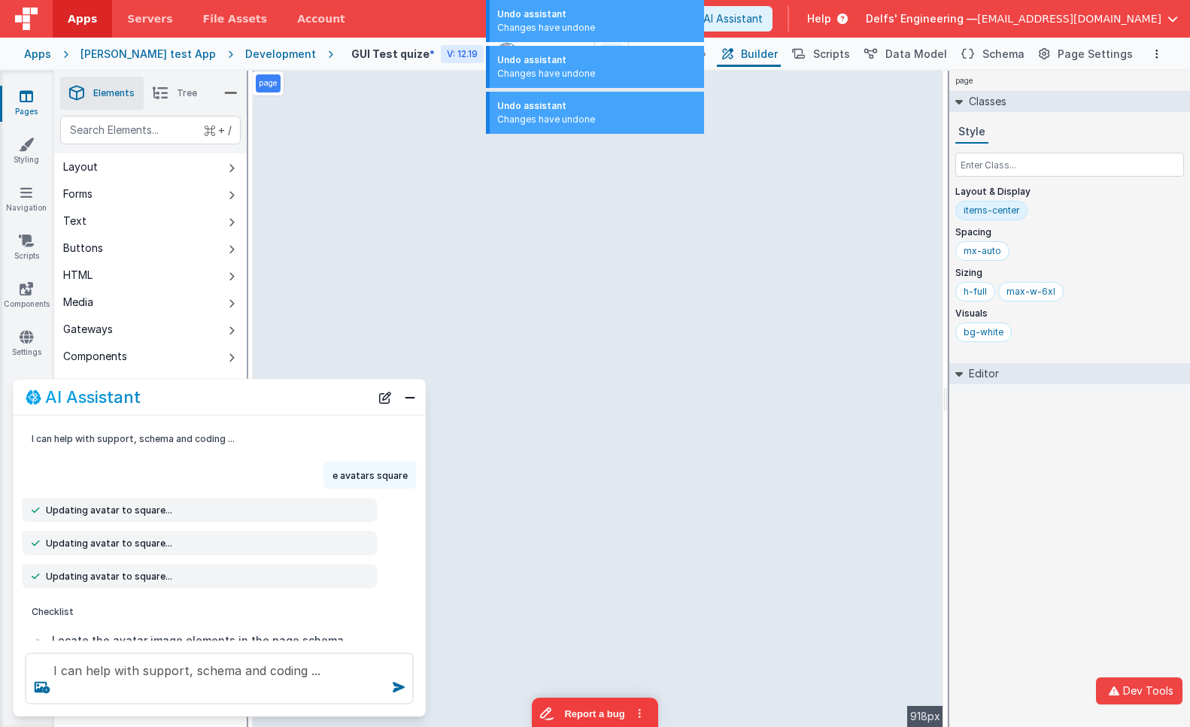
click at [43, 627] on div "I can help with support, schema and coding ... e avatars square Updating avatar…" at bounding box center [220, 529] width 412 height 226
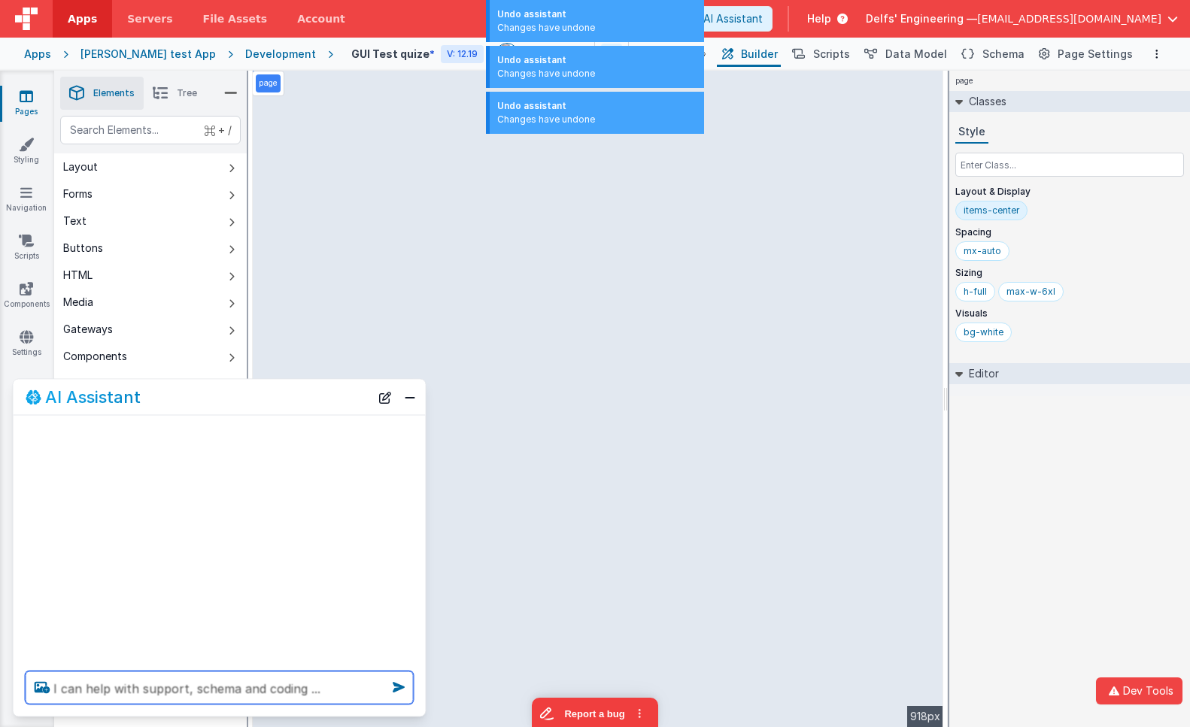
drag, startPoint x: 336, startPoint y: 688, endPoint x: -19, endPoint y: 666, distance: 355.7
click at [0, 666] on html "Undo assistant Changes have undone Undo assistant Changes have undone Undo assi…" at bounding box center [595, 363] width 1190 height 727
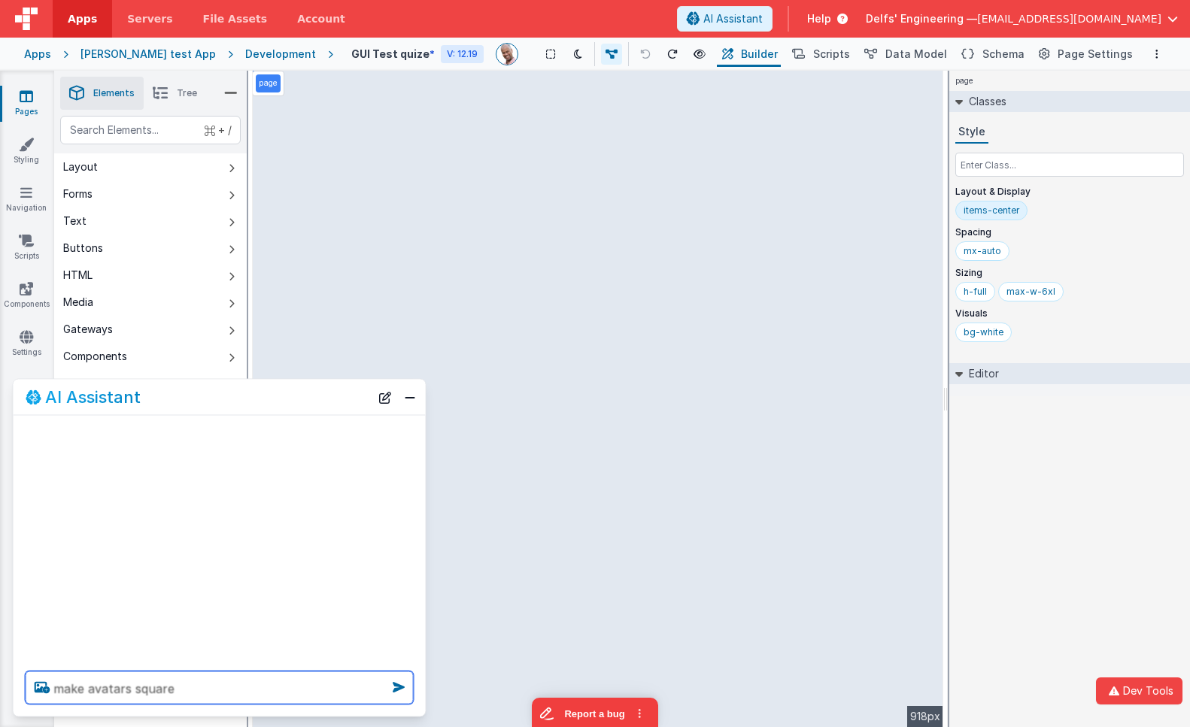
type textarea "make avatars square"
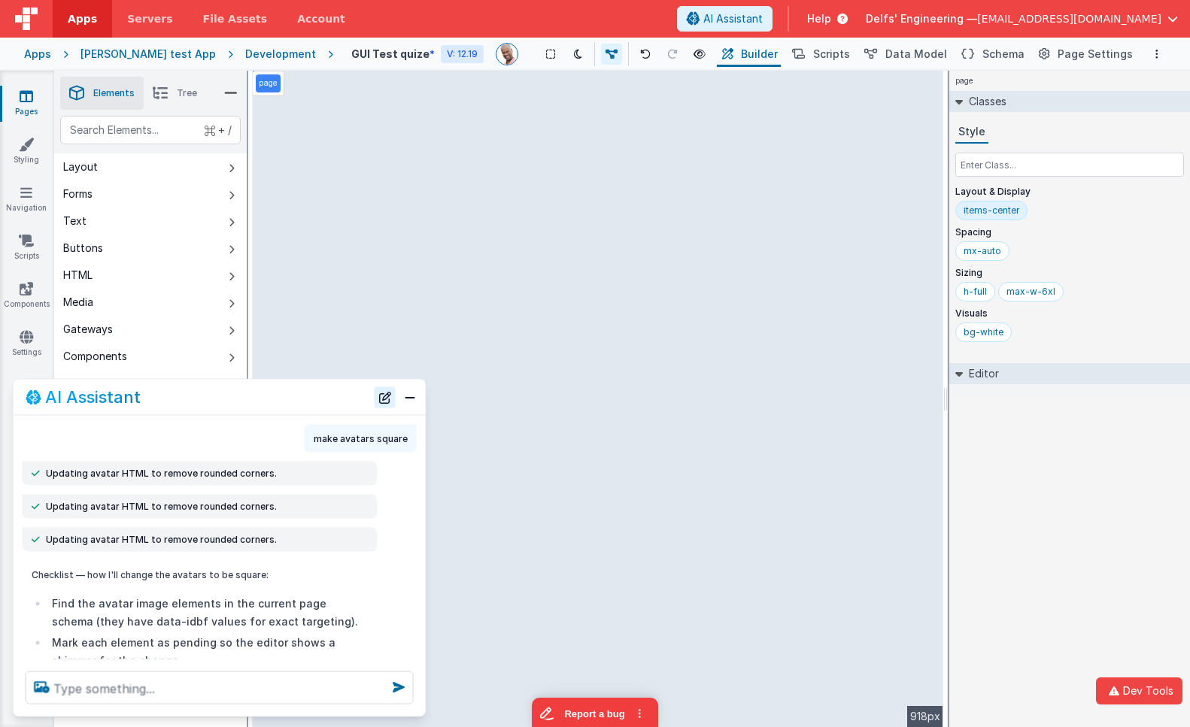
click at [388, 402] on button "New Chat" at bounding box center [385, 397] width 21 height 21
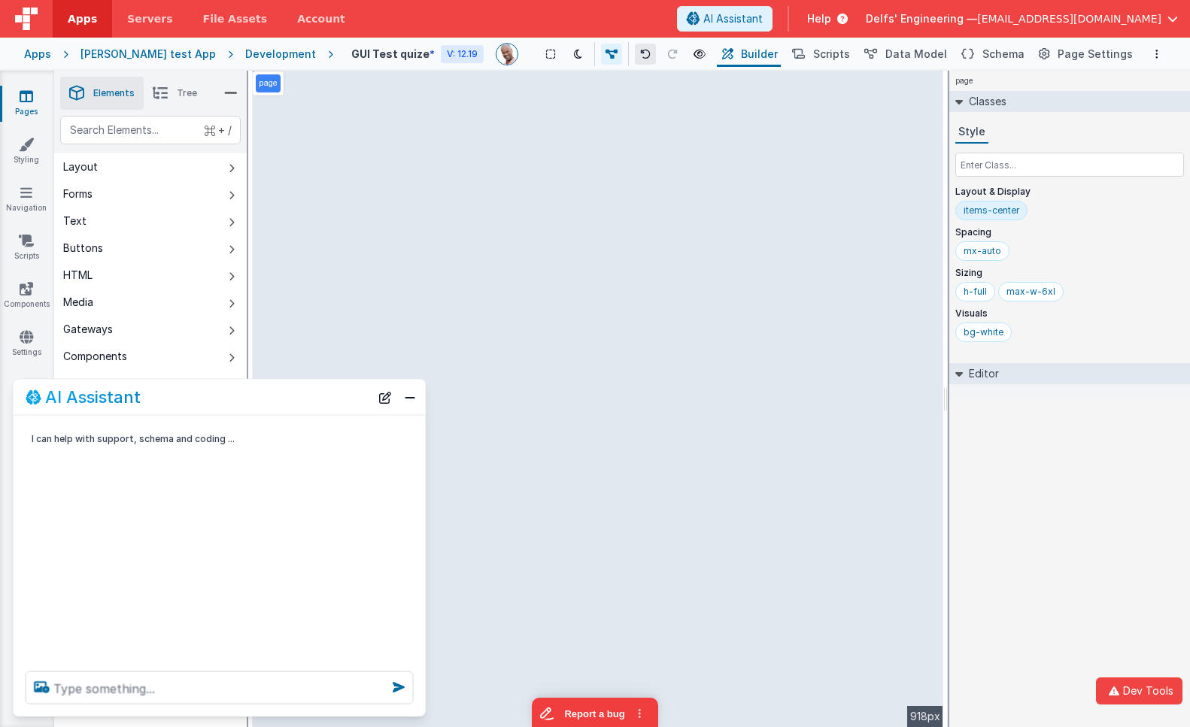
click at [640, 57] on icon at bounding box center [645, 54] width 11 height 11
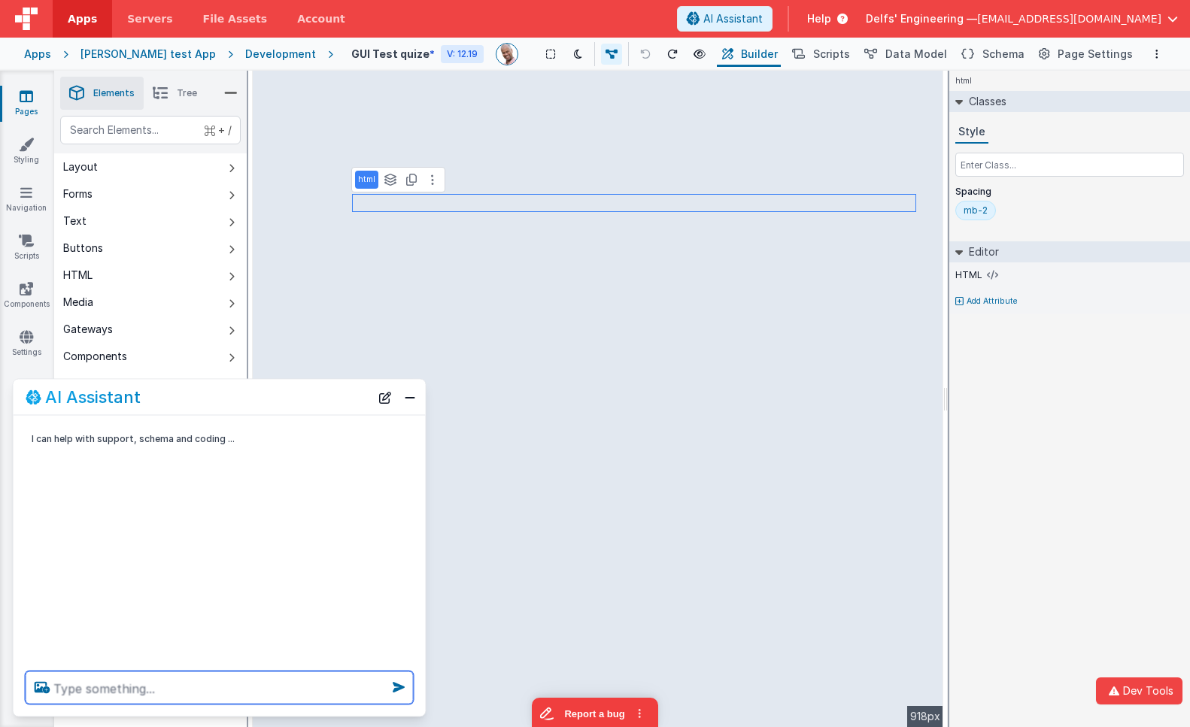
click at [241, 691] on textarea at bounding box center [220, 688] width 388 height 33
type textarea "mark avatars square"
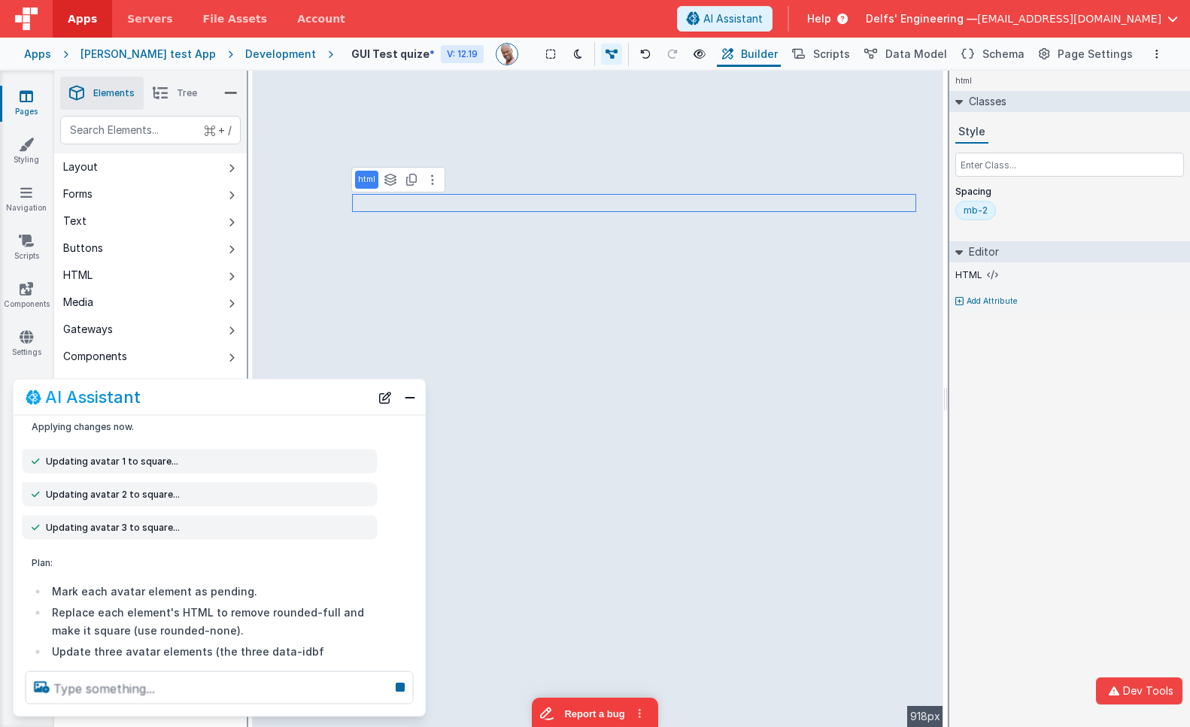
scroll to position [293, 0]
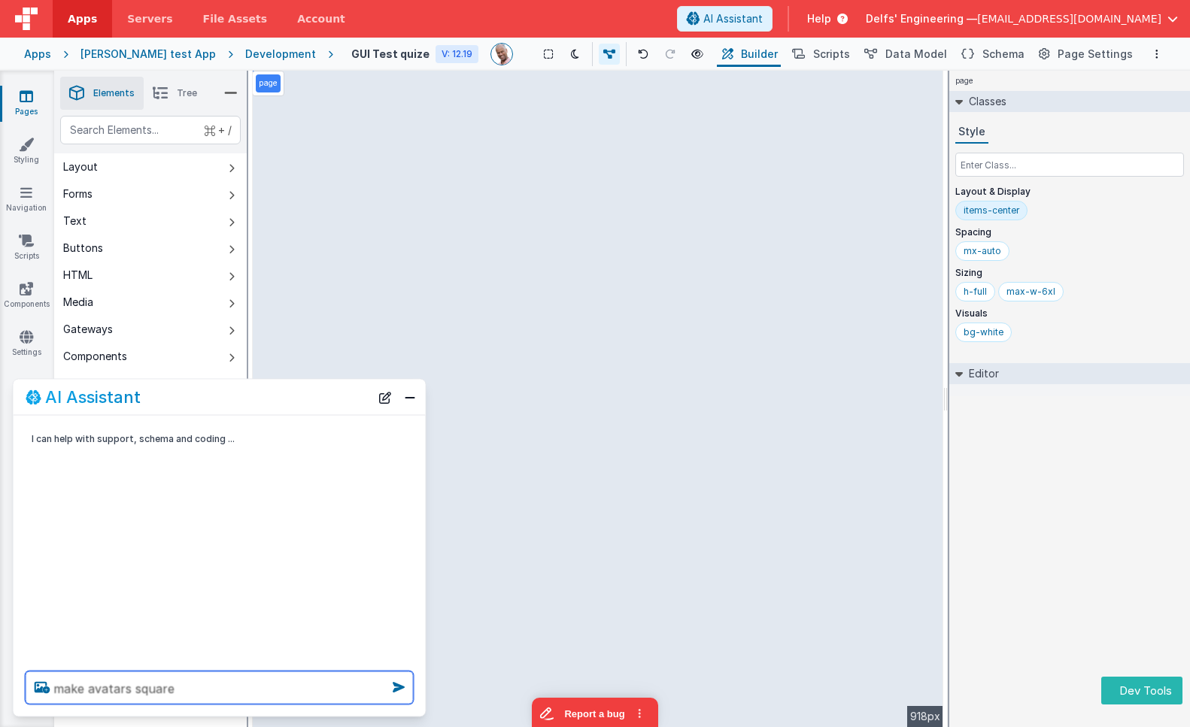
type textarea "make avatars square"
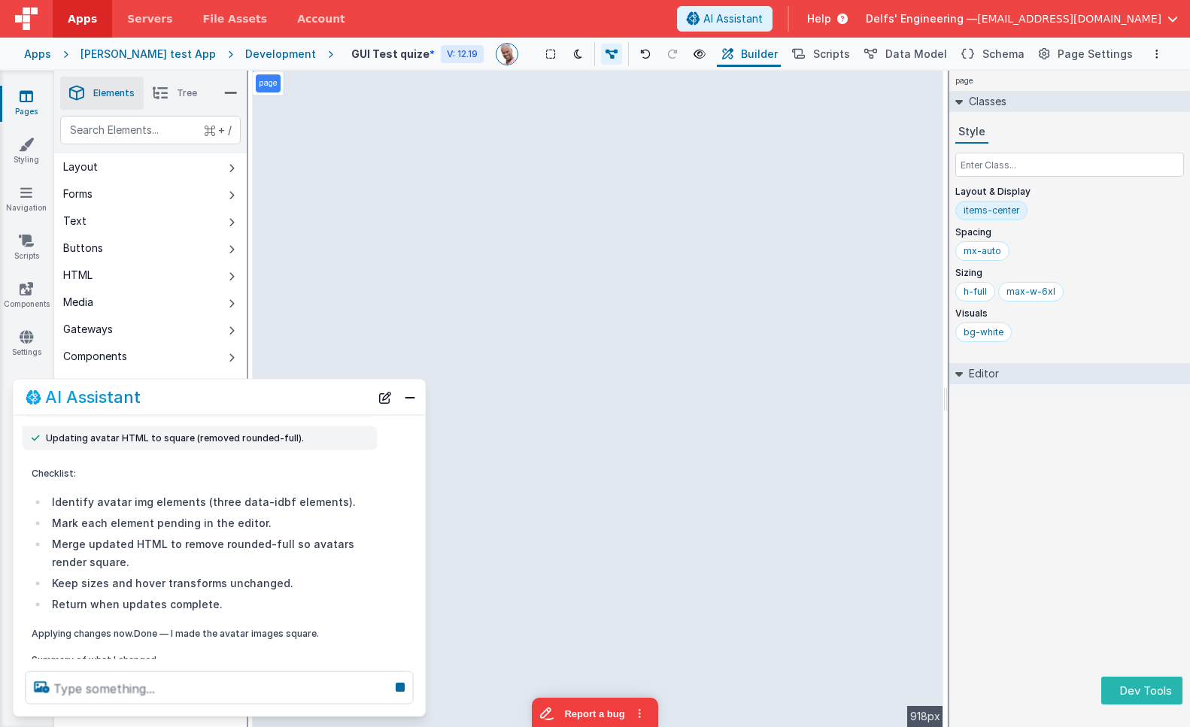
scroll to position [350, 0]
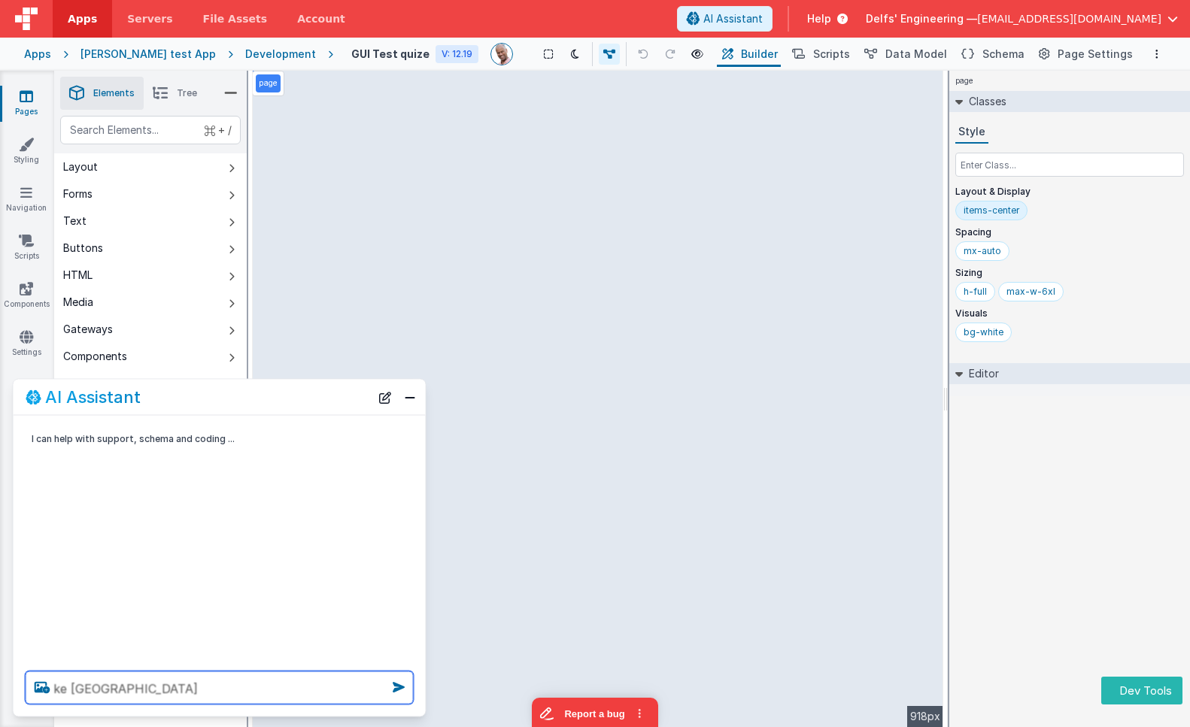
type textarea "ke avatars square"
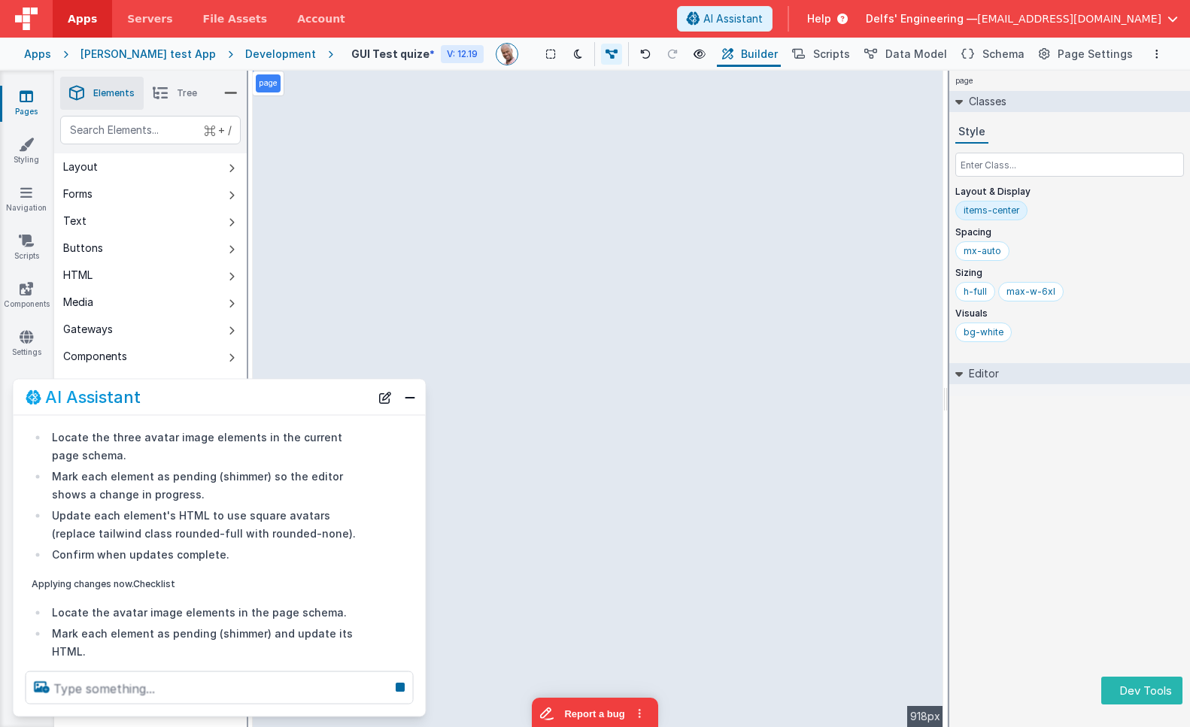
scroll to position [592, 0]
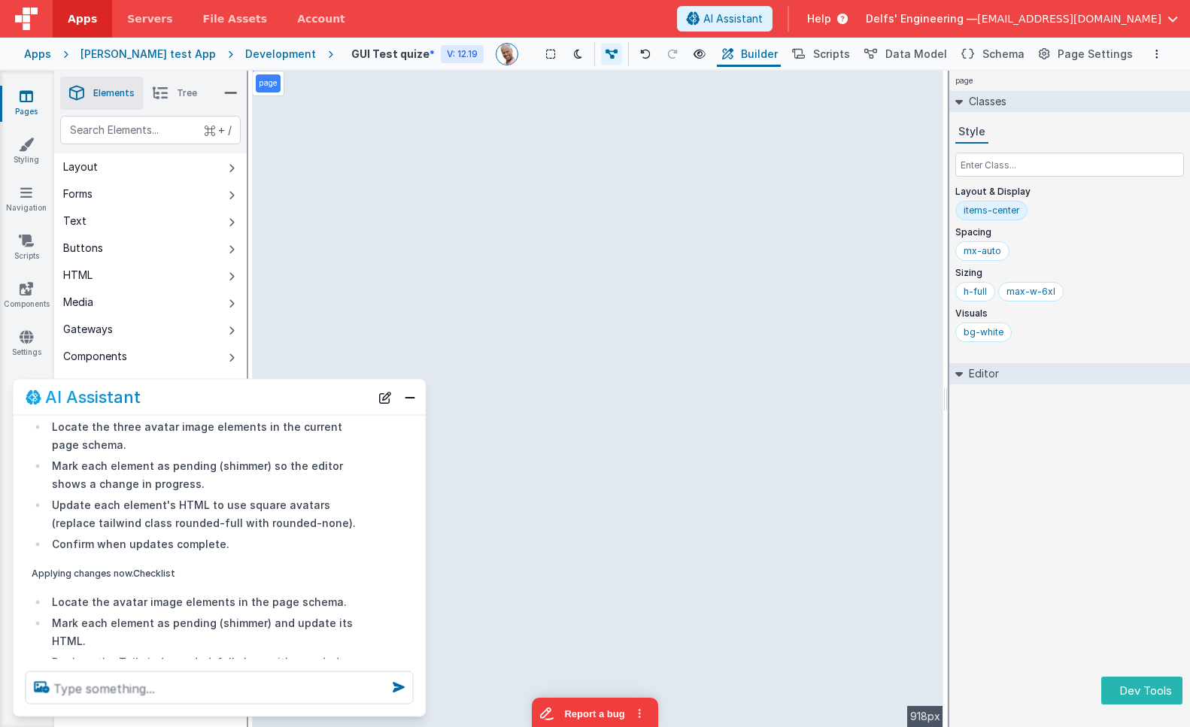
click at [1017, 539] on div "page Classes Style Layout & Display items-center Spacing mx-auto Sizing h-full …" at bounding box center [1069, 399] width 241 height 657
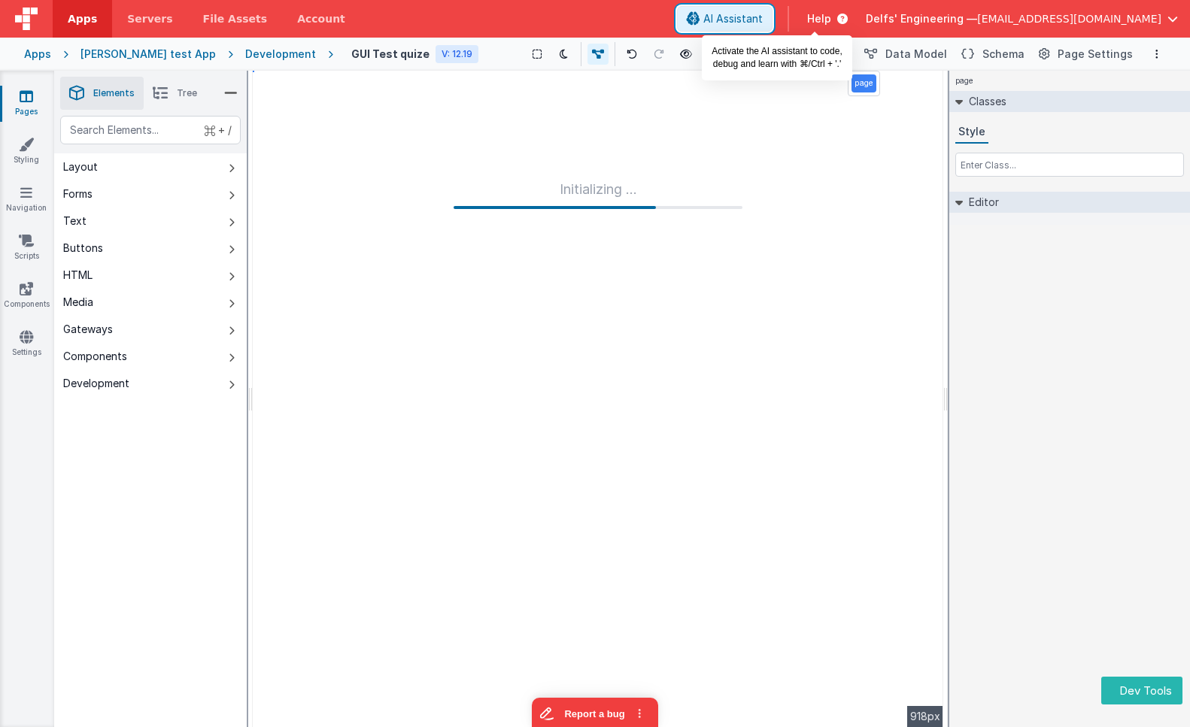
click at [763, 19] on span "AI Assistant" at bounding box center [732, 18] width 59 height 15
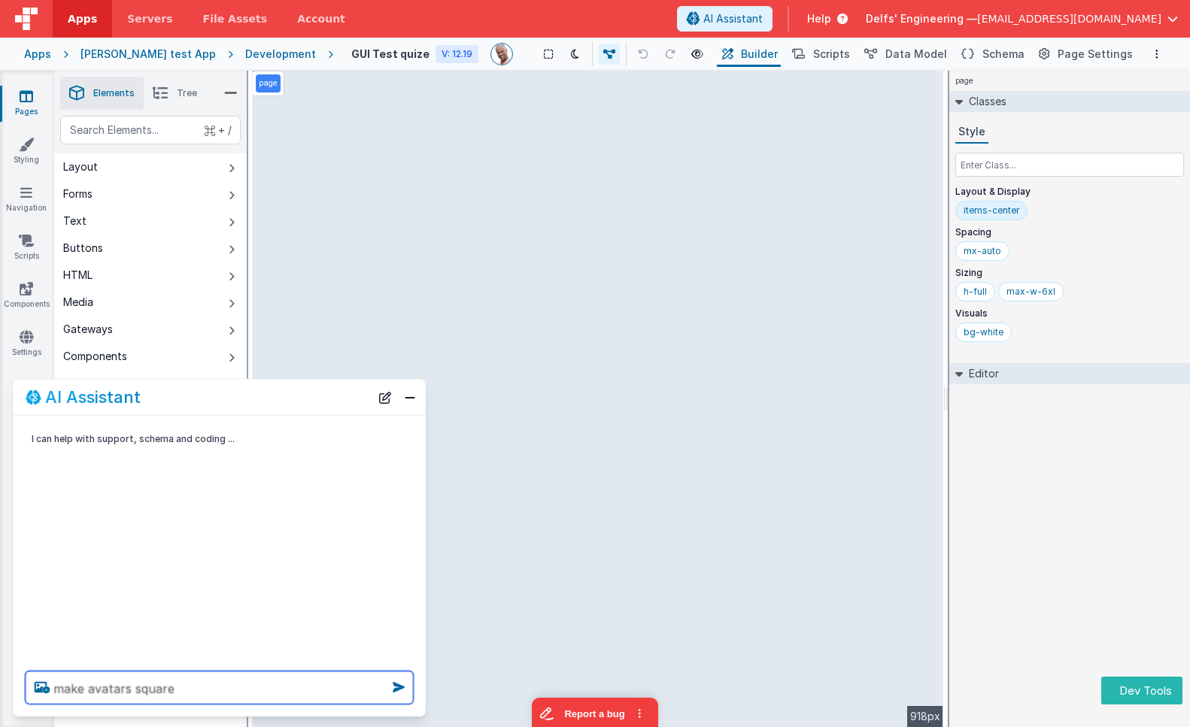
type textarea "make avatars square"
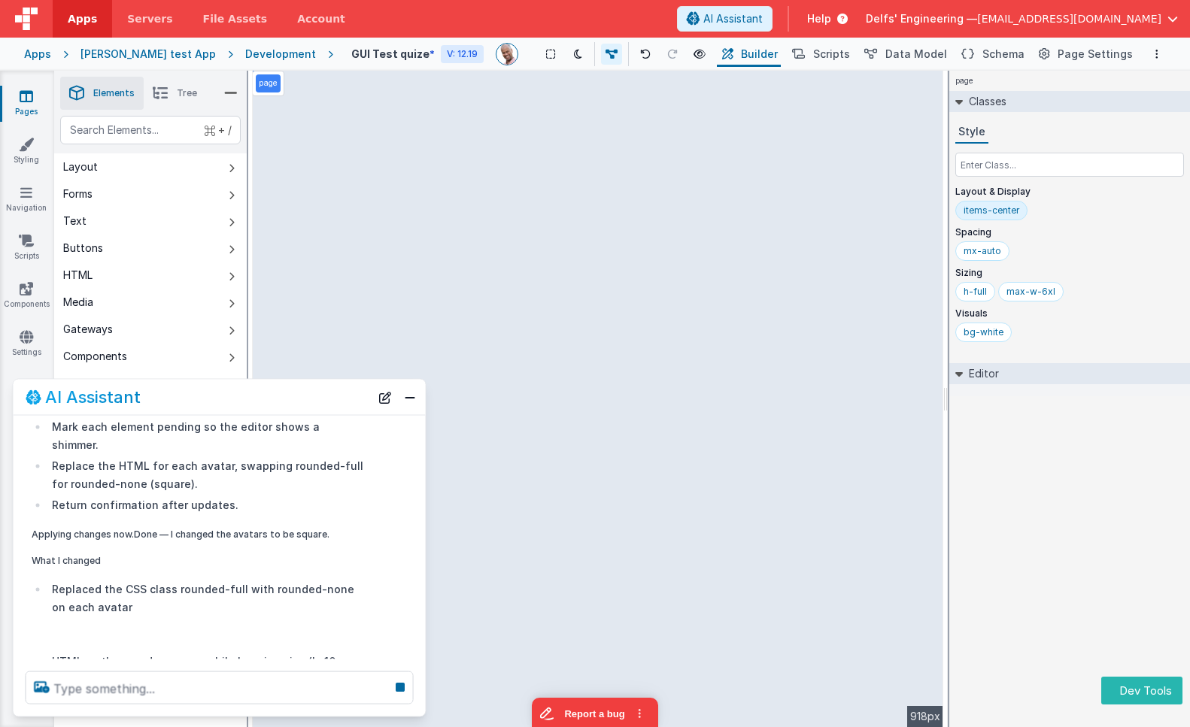
scroll to position [431, 0]
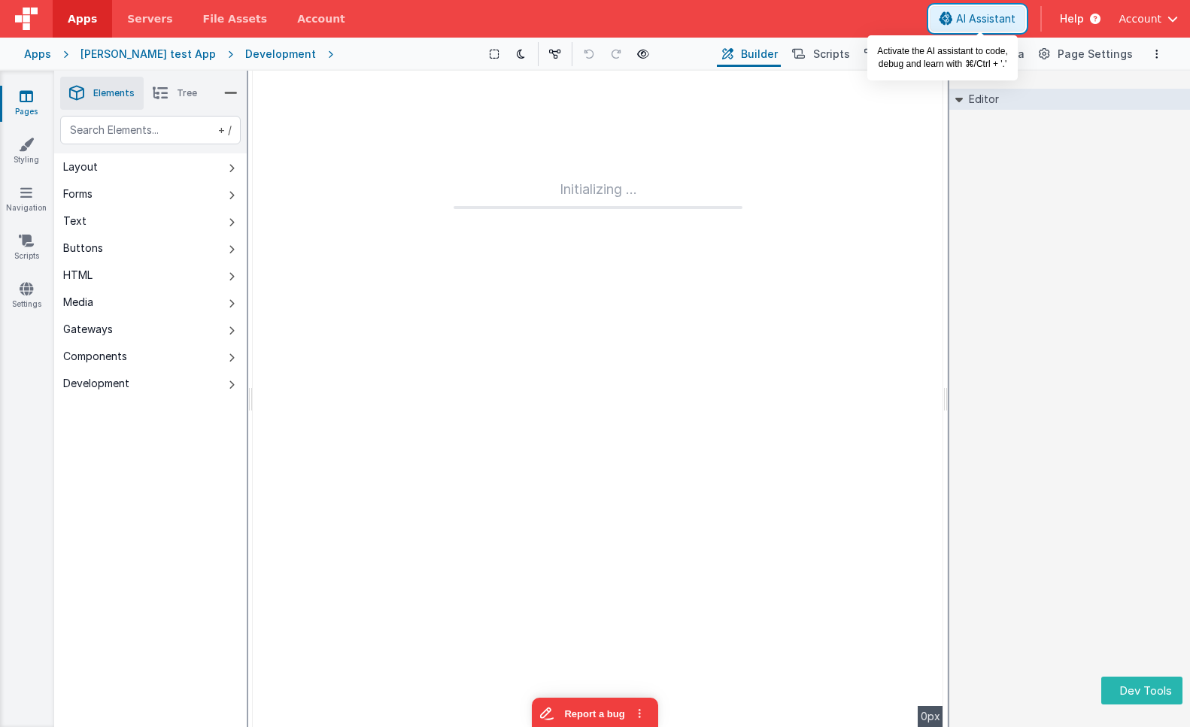
click at [969, 16] on span "AI Assistant" at bounding box center [985, 18] width 59 height 15
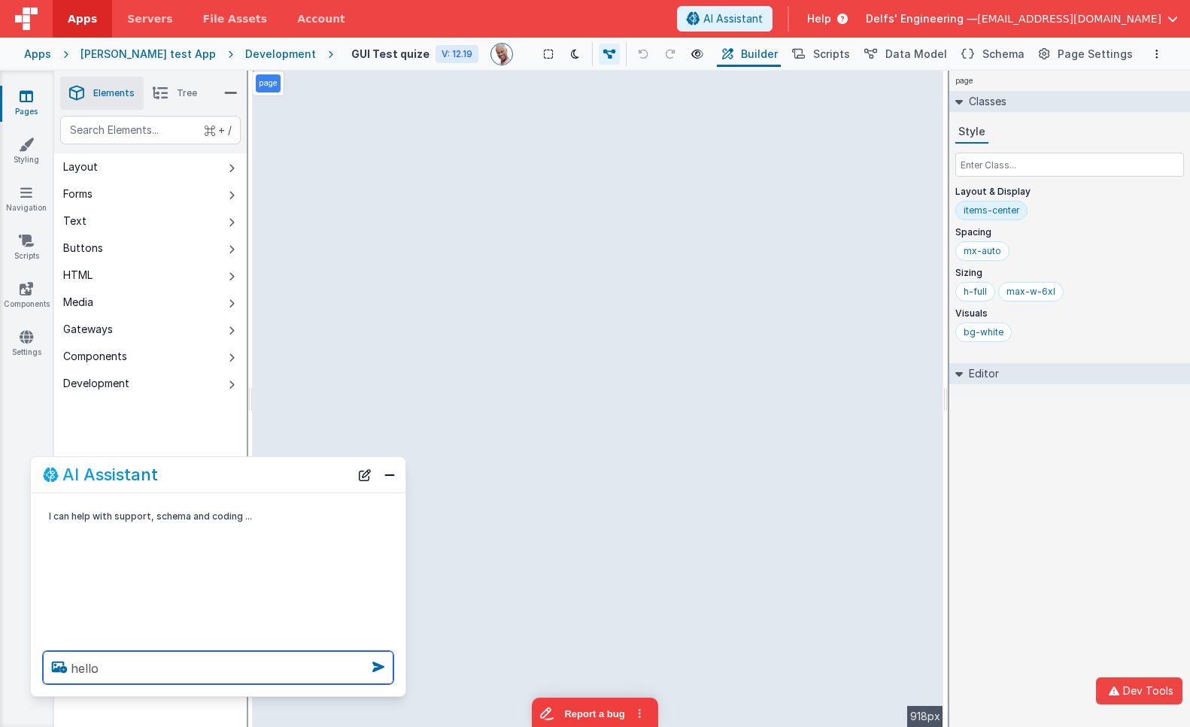
type textarea "hello"
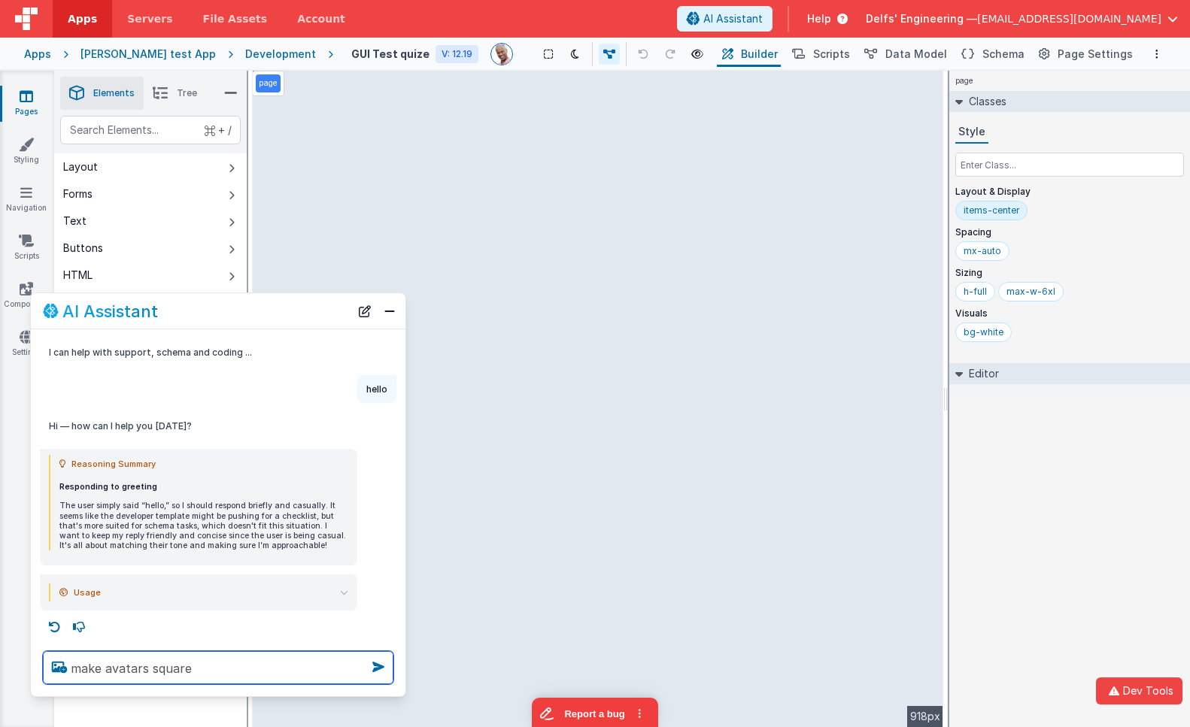
type textarea "make avatars square"
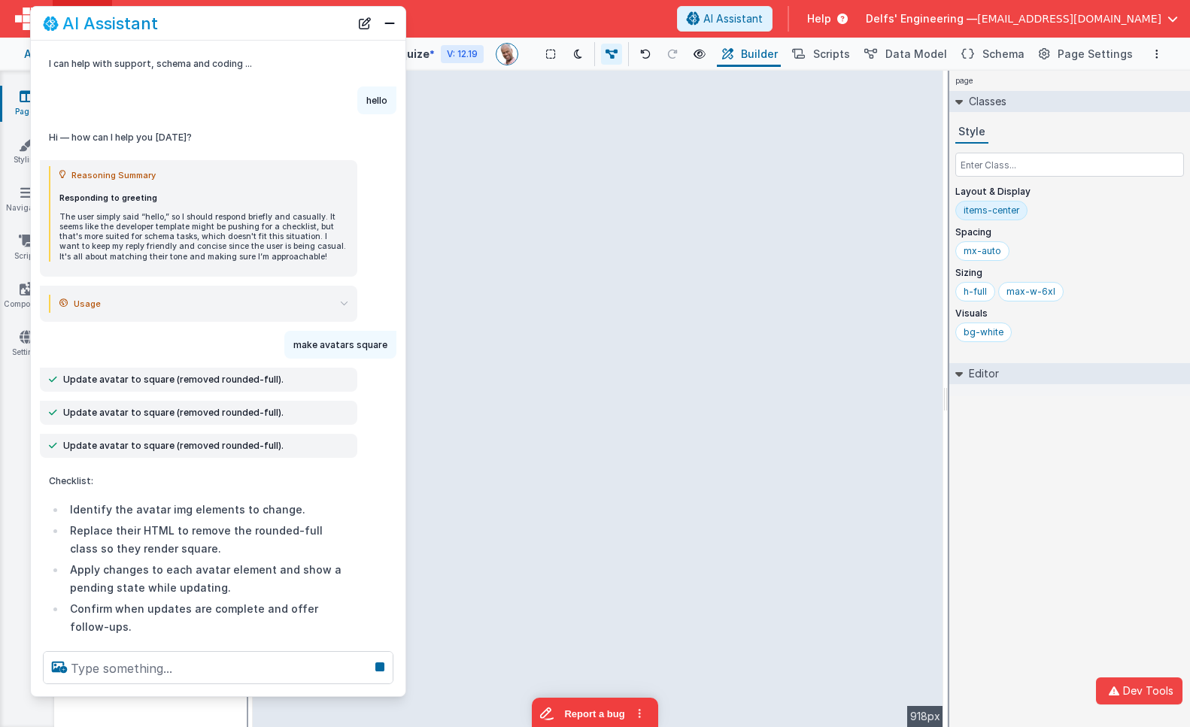
scroll to position [31, 0]
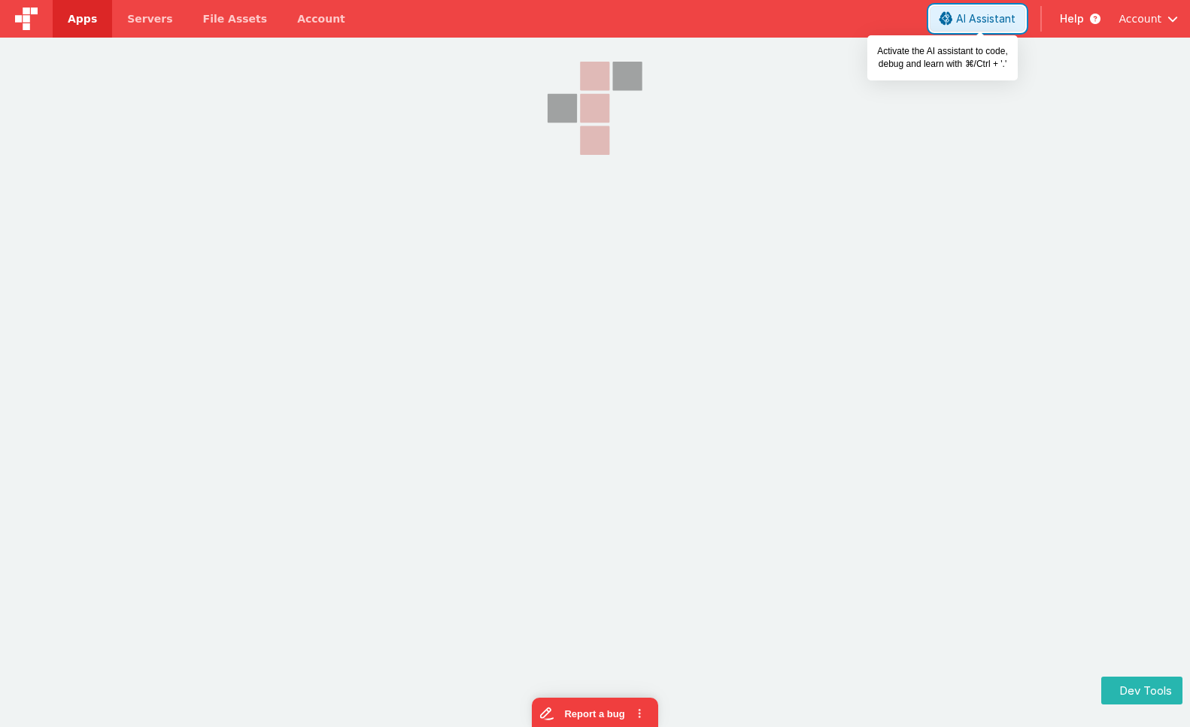
click at [953, 19] on icon at bounding box center [946, 19] width 14 height 1
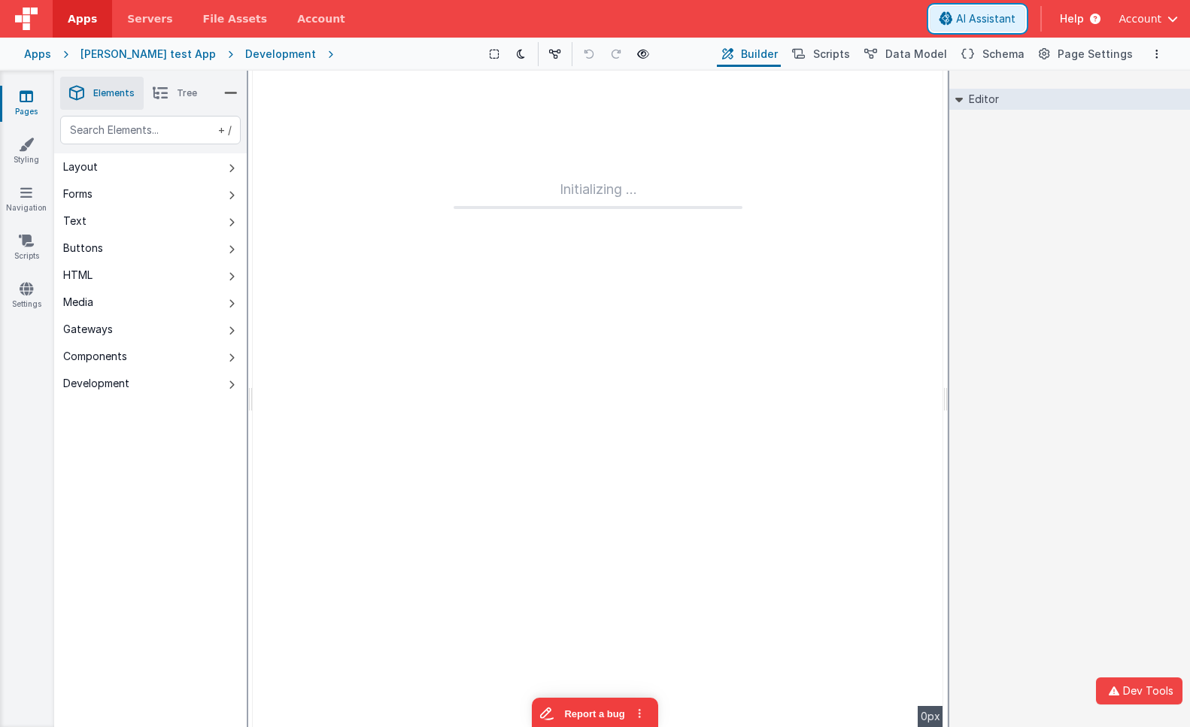
click at [953, 19] on icon at bounding box center [946, 19] width 14 height 1
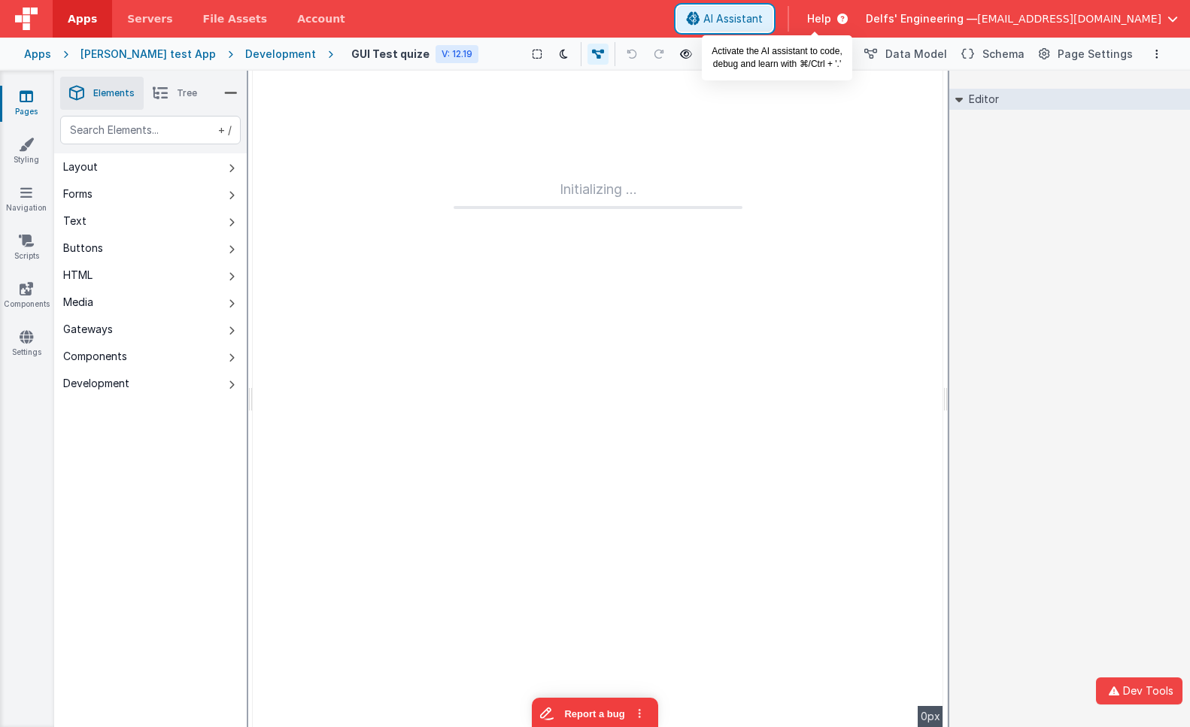
click at [763, 20] on span "AI Assistant" at bounding box center [732, 18] width 59 height 15
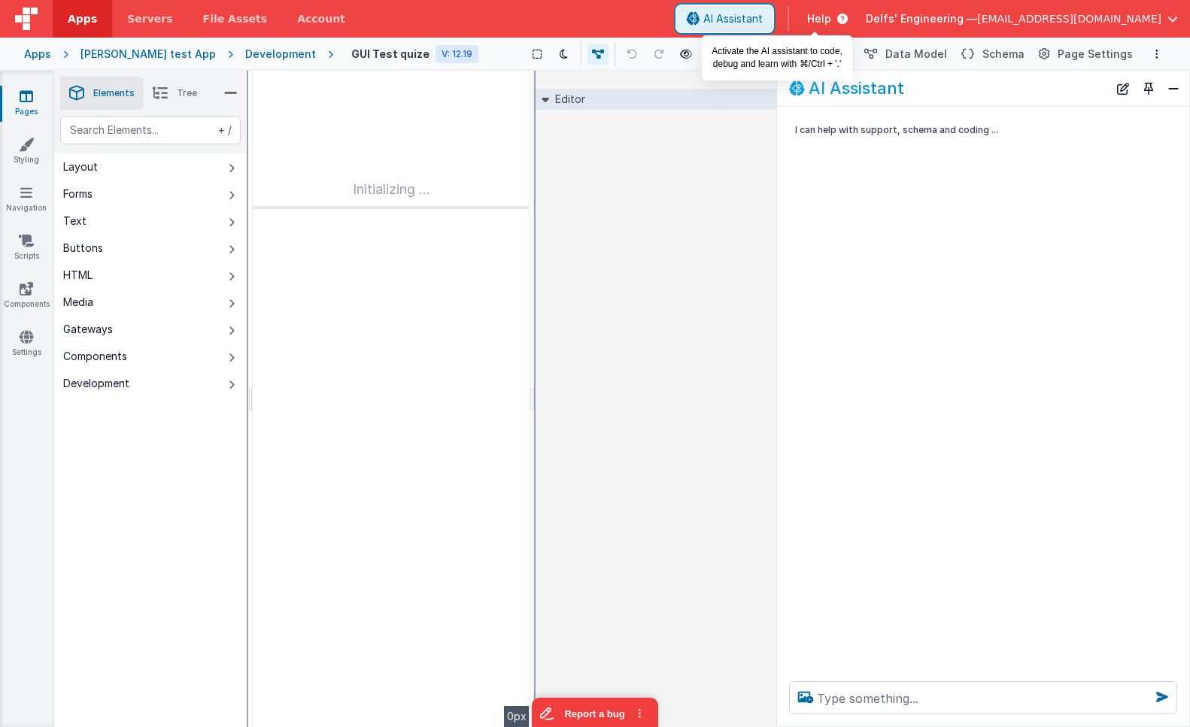
click at [773, 11] on button "AI Assistant" at bounding box center [725, 19] width 96 height 26
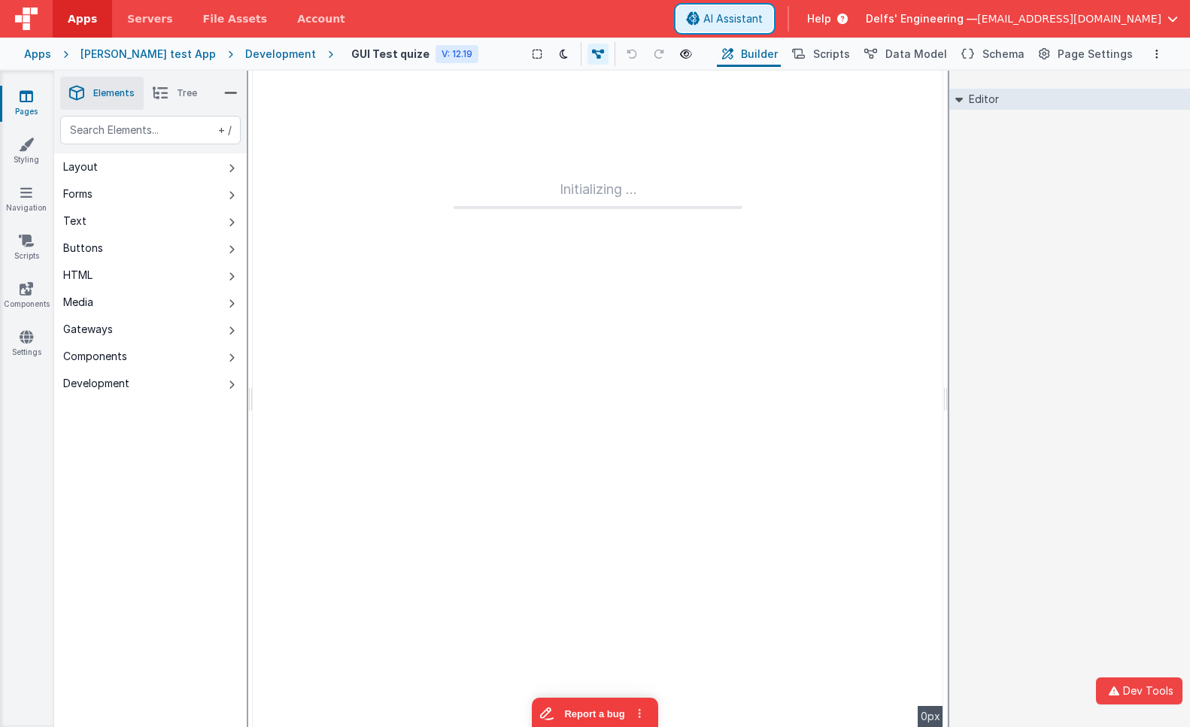
click at [763, 15] on span "AI Assistant" at bounding box center [732, 18] width 59 height 15
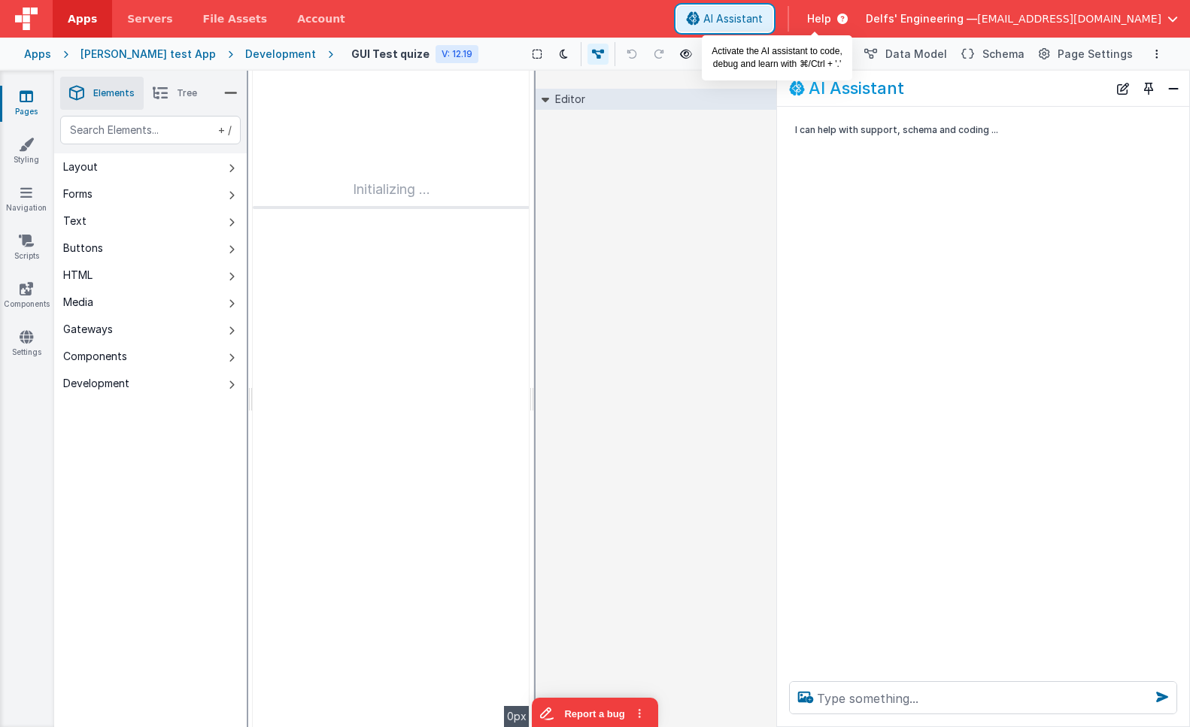
click at [763, 15] on span "AI Assistant" at bounding box center [732, 18] width 59 height 15
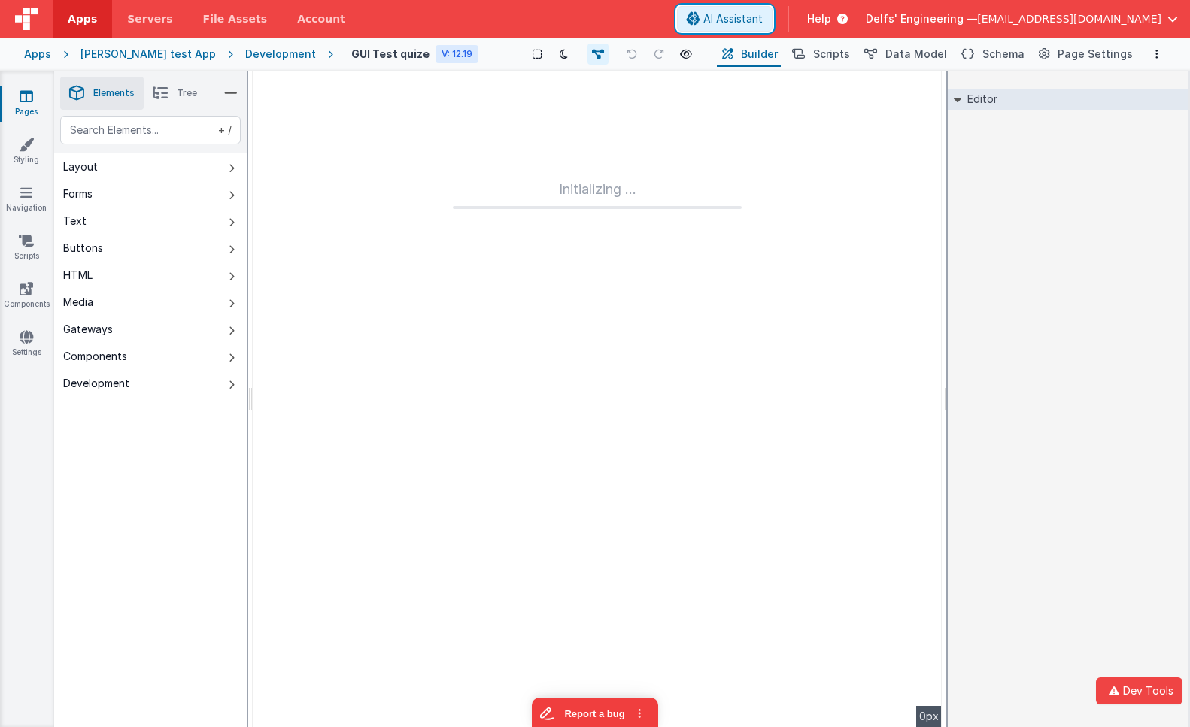
click at [763, 15] on span "AI Assistant" at bounding box center [732, 18] width 59 height 15
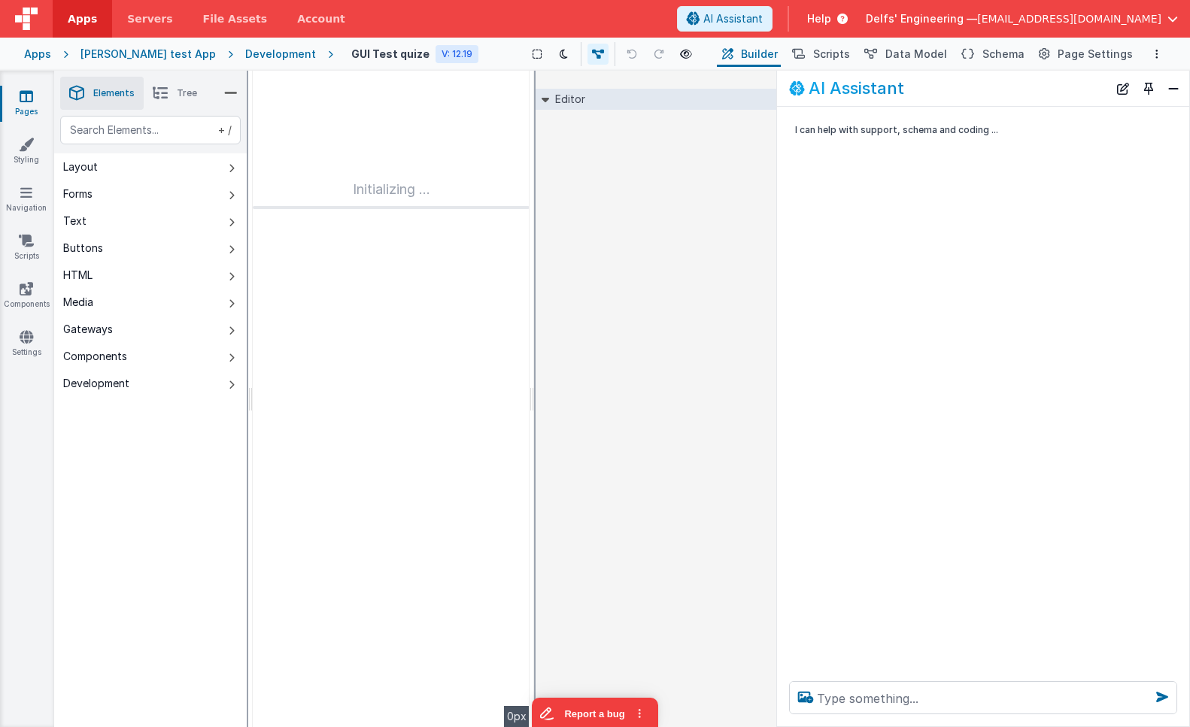
click at [1153, 95] on button "Toggle Pin" at bounding box center [1148, 88] width 21 height 21
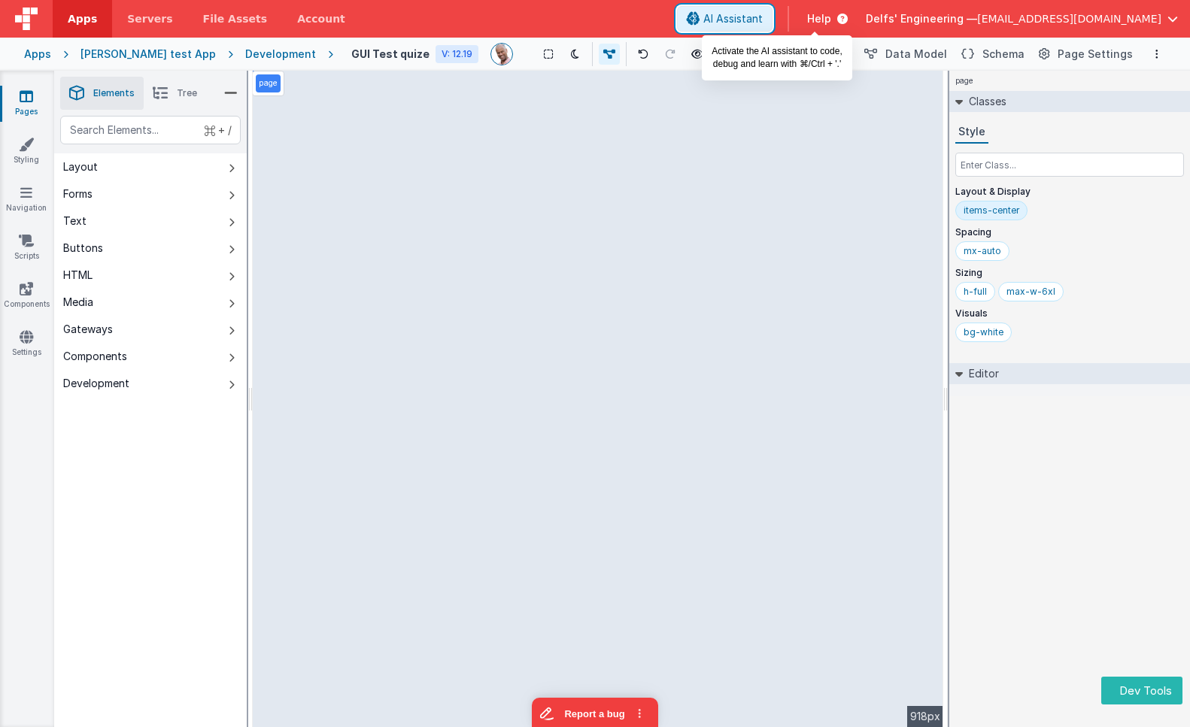
click at [773, 11] on button "AI Assistant" at bounding box center [725, 19] width 96 height 26
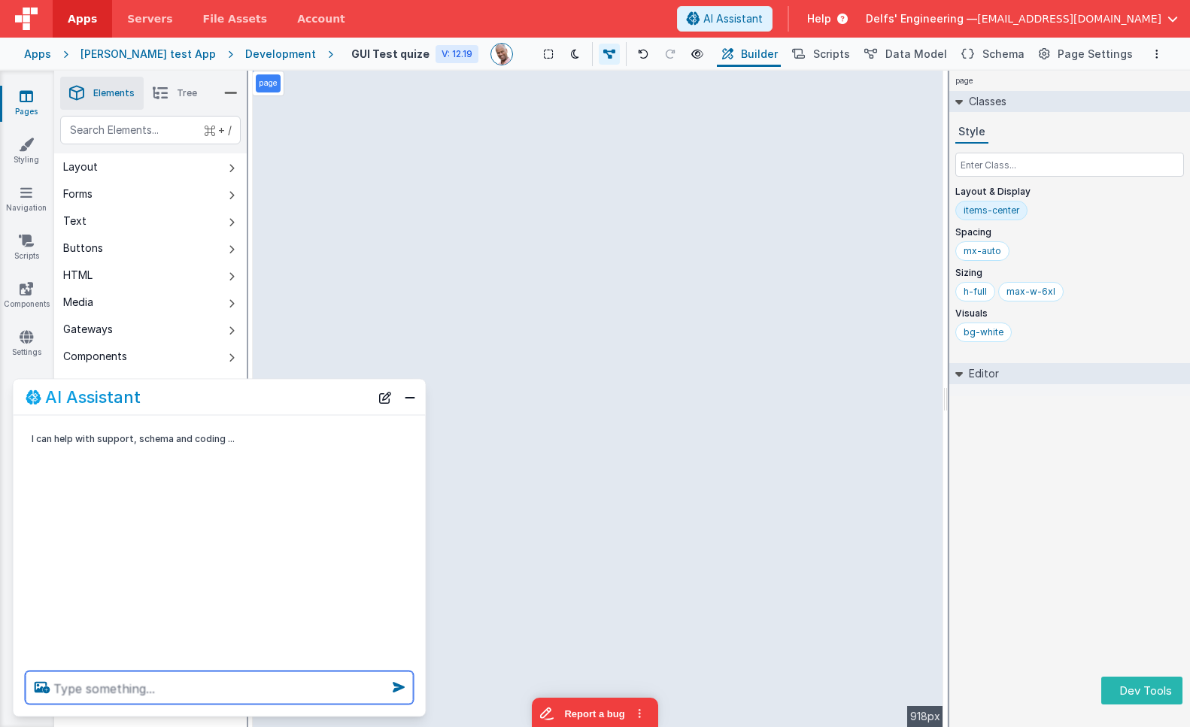
click at [333, 693] on textarea at bounding box center [220, 688] width 388 height 33
paste textarea "make avatars square"
type textarea "make avatars square"
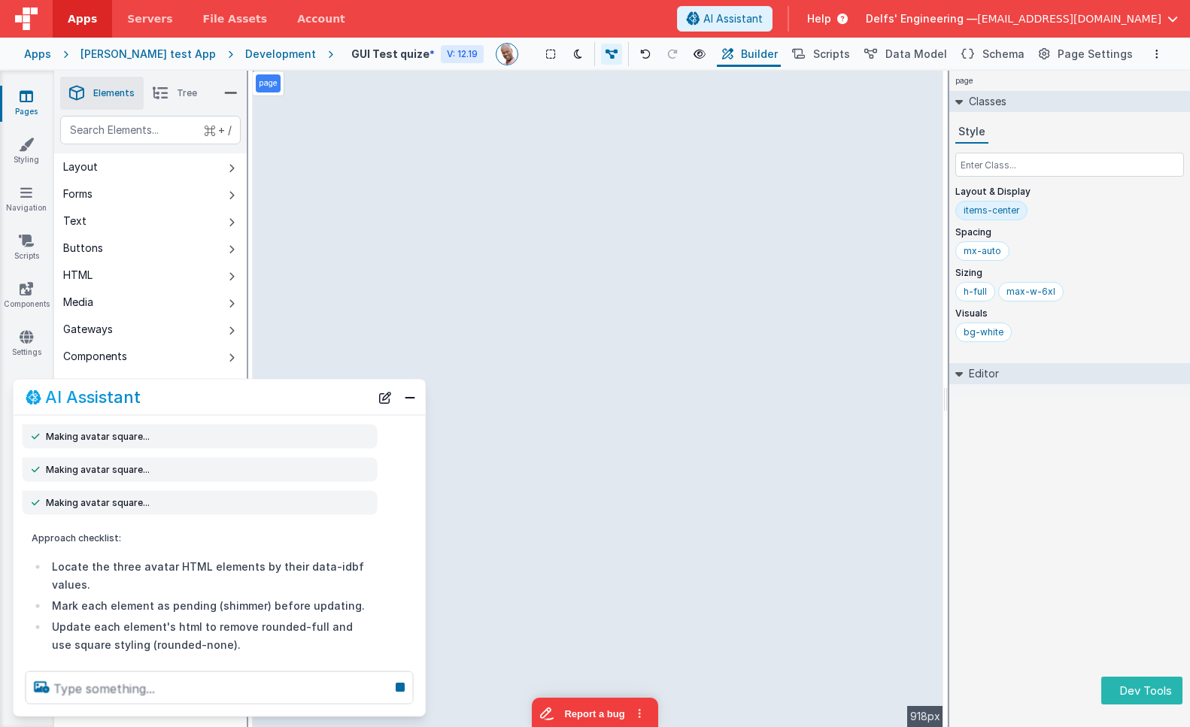
scroll to position [387, 0]
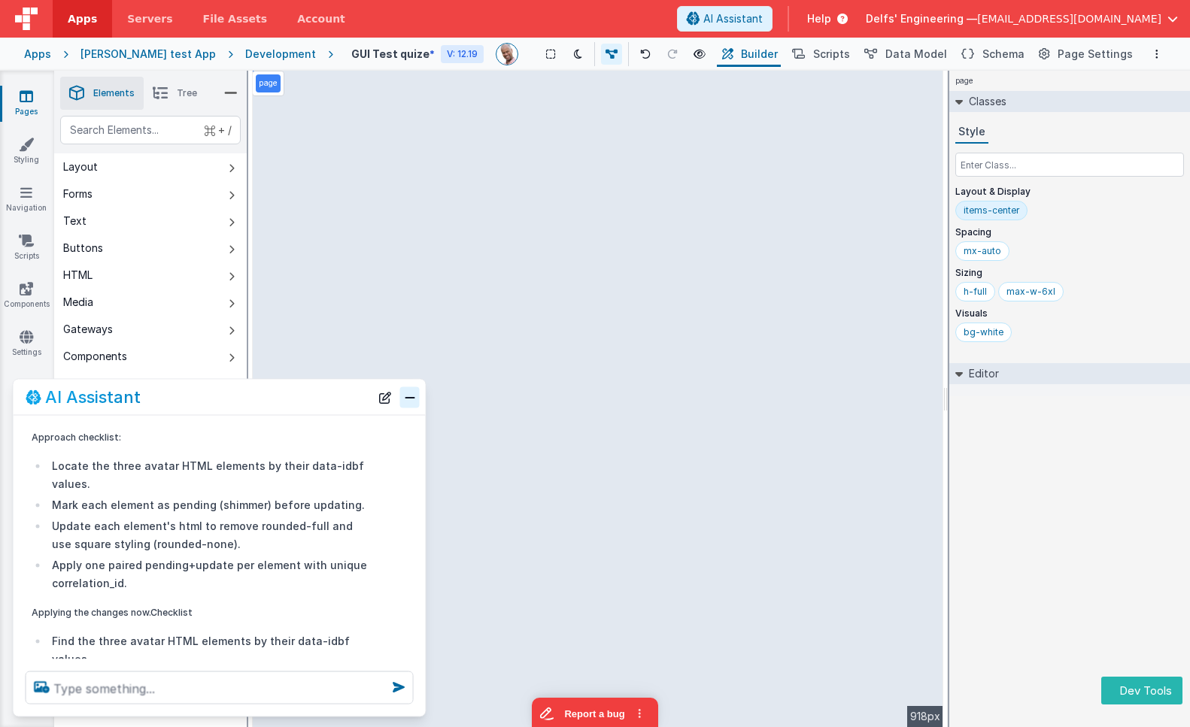
click at [411, 396] on button "Close" at bounding box center [410, 397] width 20 height 21
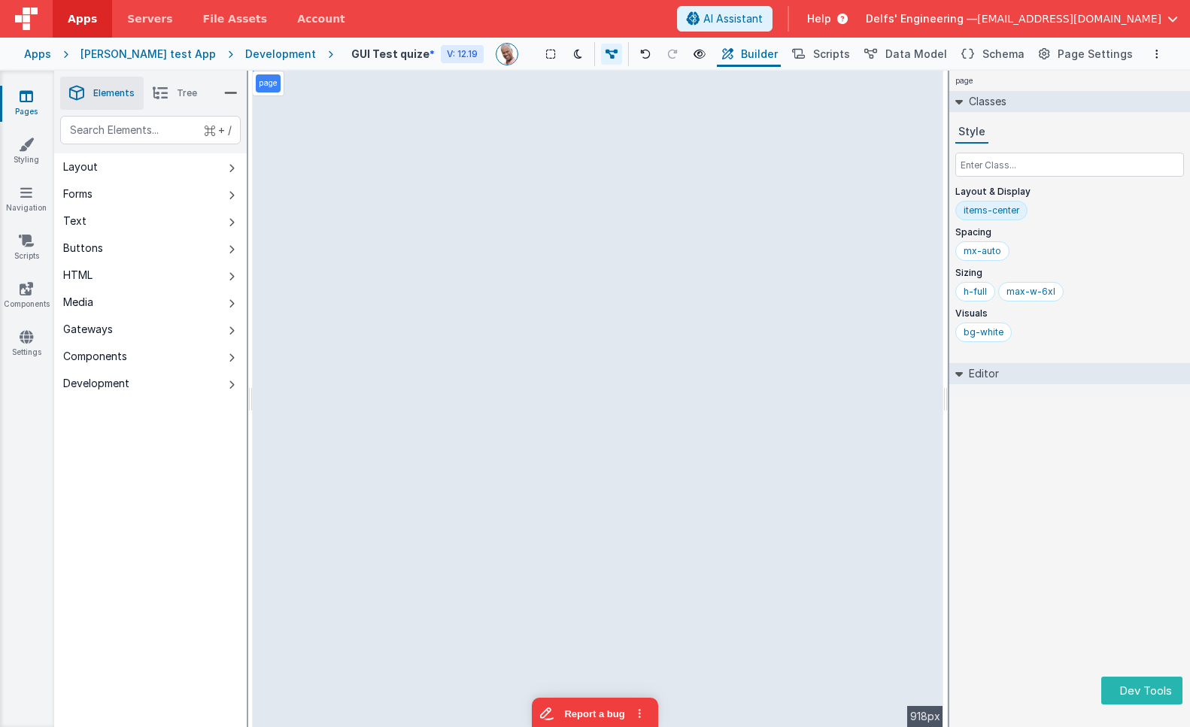
click at [1095, 435] on div "page Classes Style Layout & Display items-center Spacing mx-auto Sizing h-full …" at bounding box center [1069, 399] width 241 height 657
